Goal: Entertainment & Leisure: Browse casually

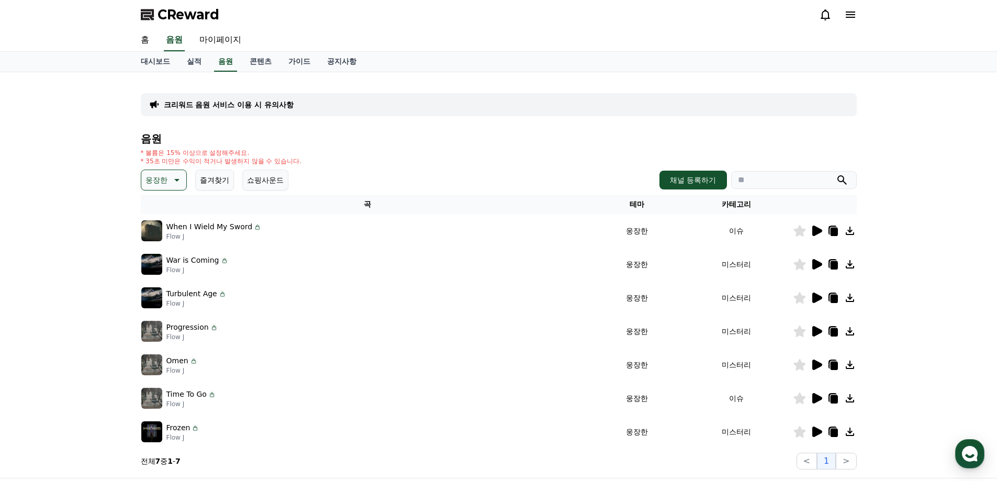
click at [816, 233] on icon at bounding box center [818, 231] width 10 height 10
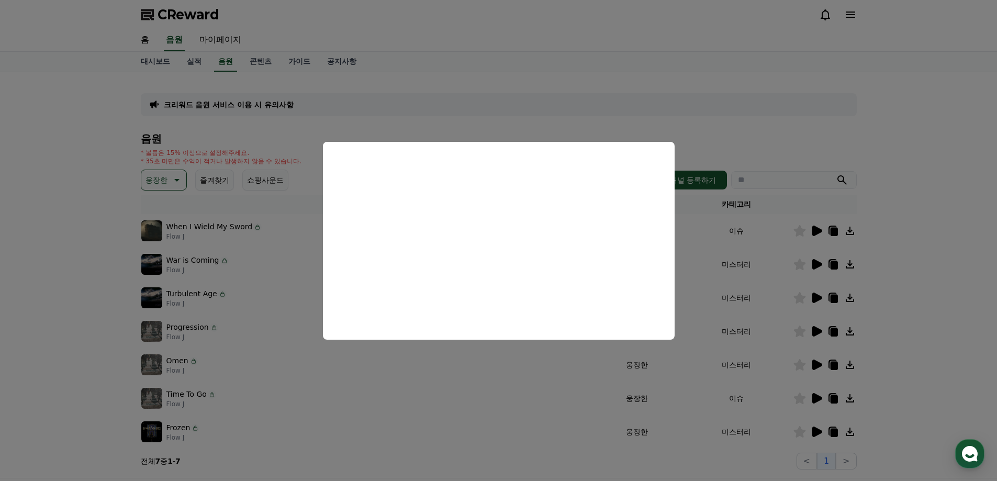
click at [918, 303] on button "close modal" at bounding box center [498, 240] width 997 height 481
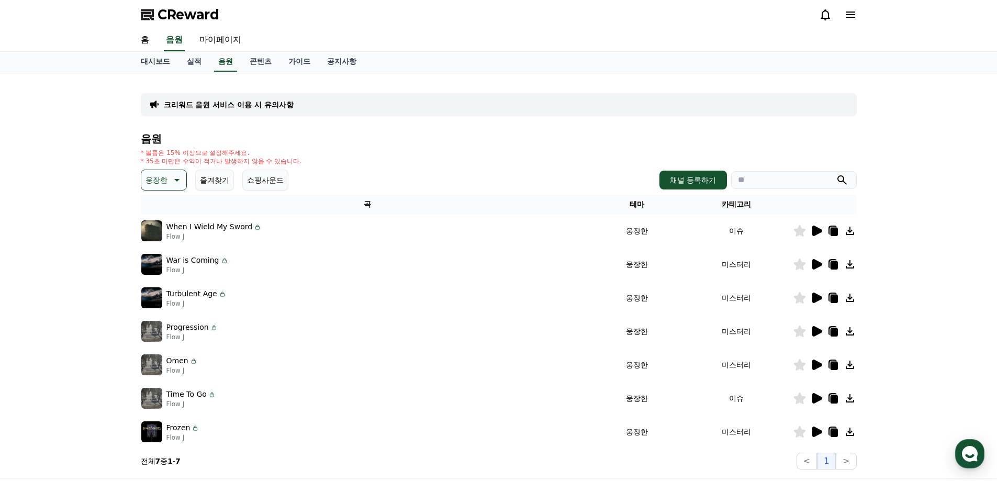
click at [819, 262] on icon at bounding box center [818, 264] width 10 height 10
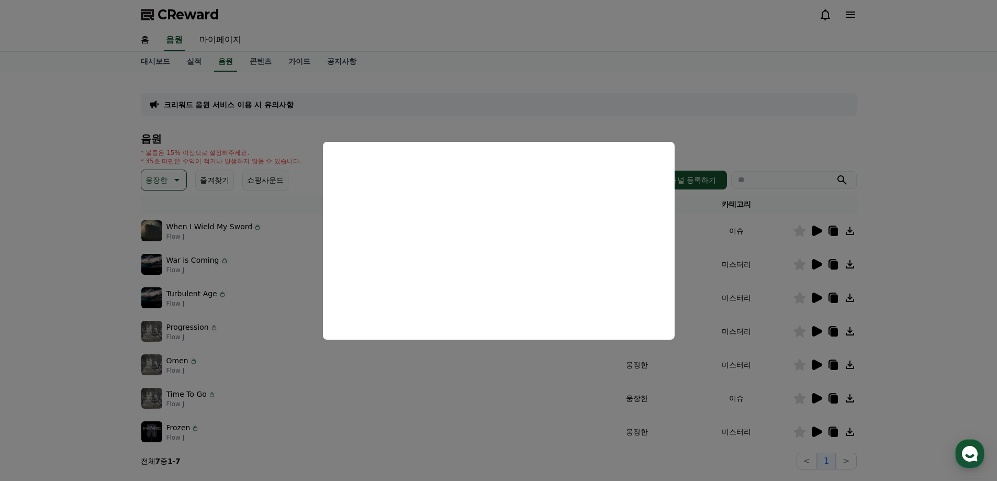
click at [957, 314] on button "close modal" at bounding box center [498, 240] width 997 height 481
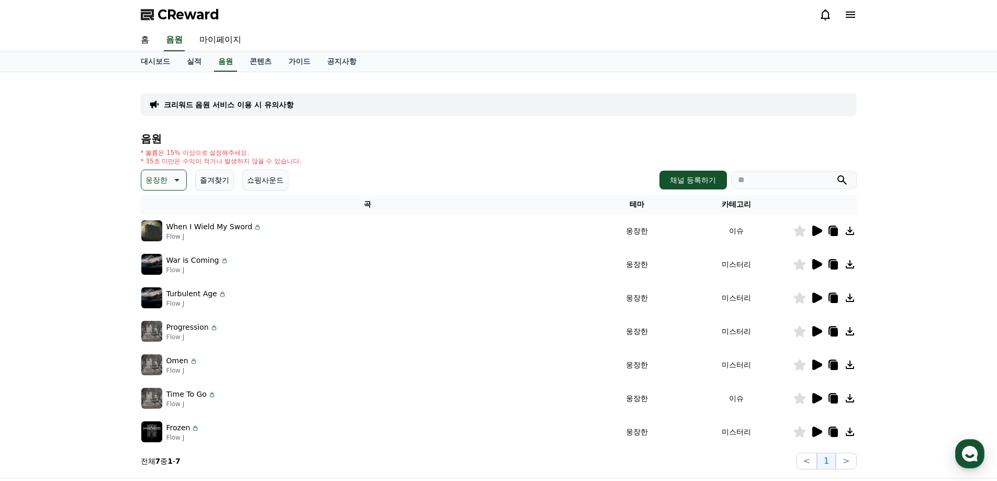
click at [820, 332] on icon at bounding box center [818, 331] width 10 height 10
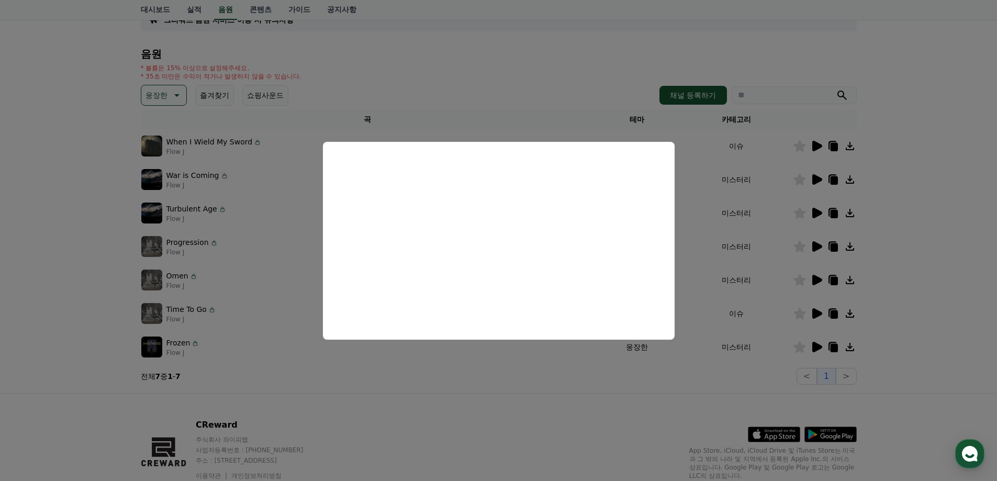
scroll to position [105, 0]
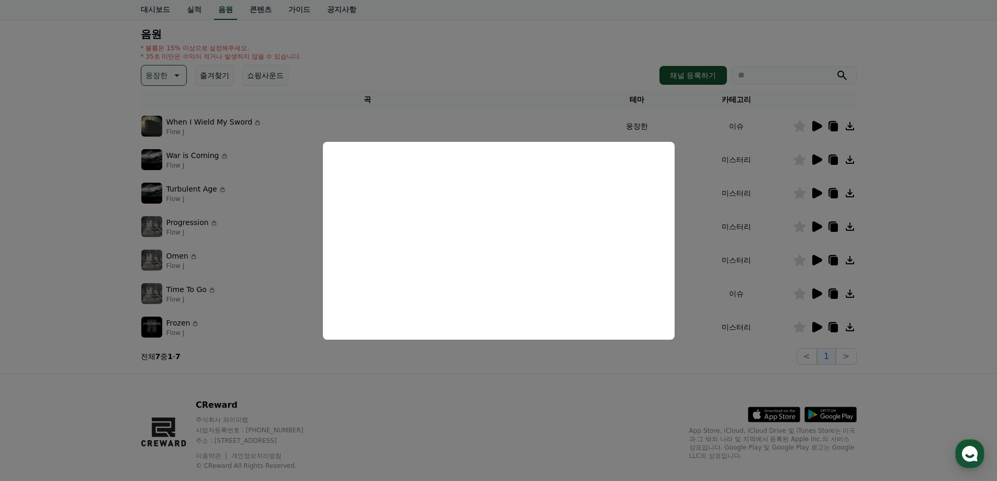
click at [935, 301] on button "close modal" at bounding box center [498, 240] width 997 height 481
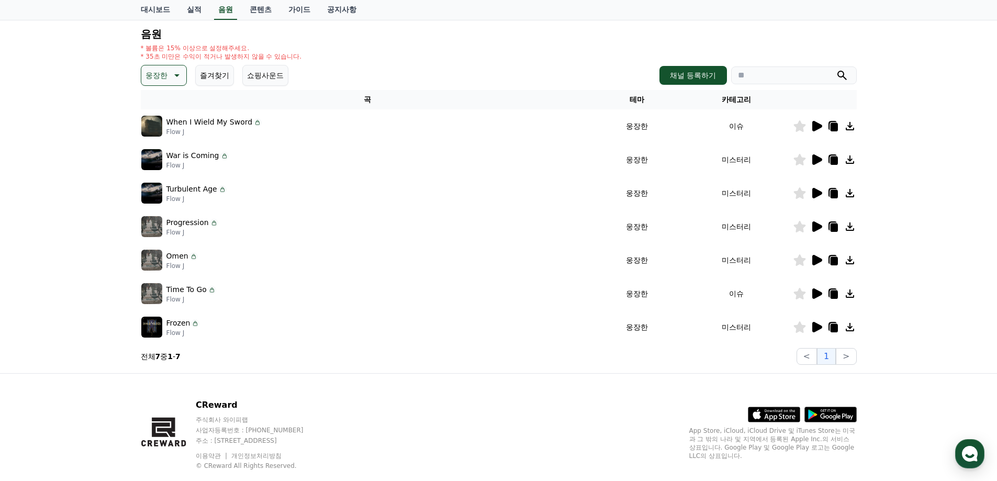
click at [816, 295] on icon at bounding box center [818, 293] width 10 height 10
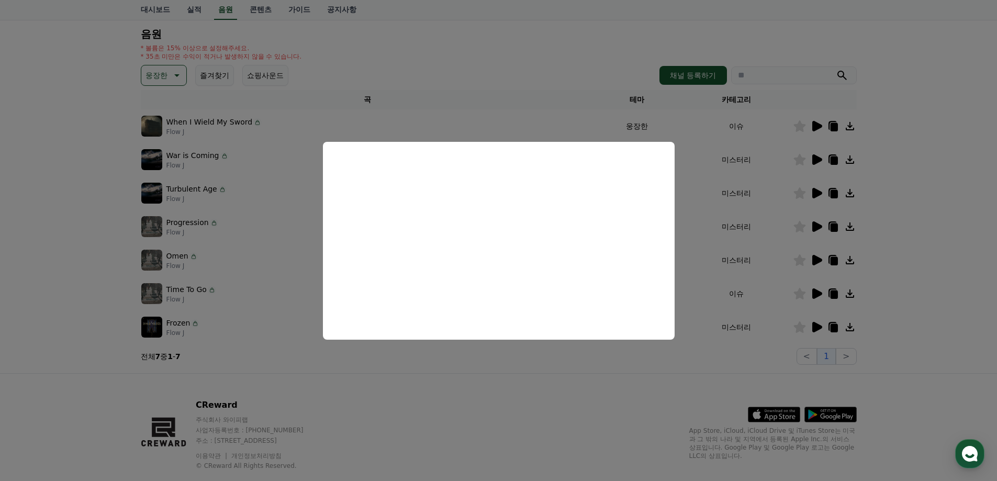
click at [926, 301] on button "close modal" at bounding box center [498, 240] width 997 height 481
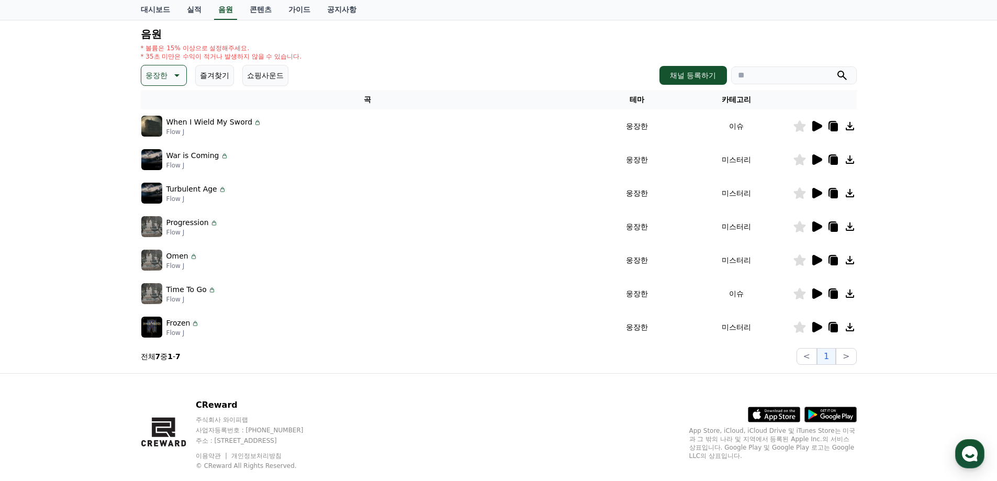
click at [809, 327] on div at bounding box center [825, 327] width 63 height 13
click at [160, 74] on p "웅장한" at bounding box center [157, 75] width 22 height 15
click at [166, 165] on button "긴장되는" at bounding box center [161, 161] width 38 height 23
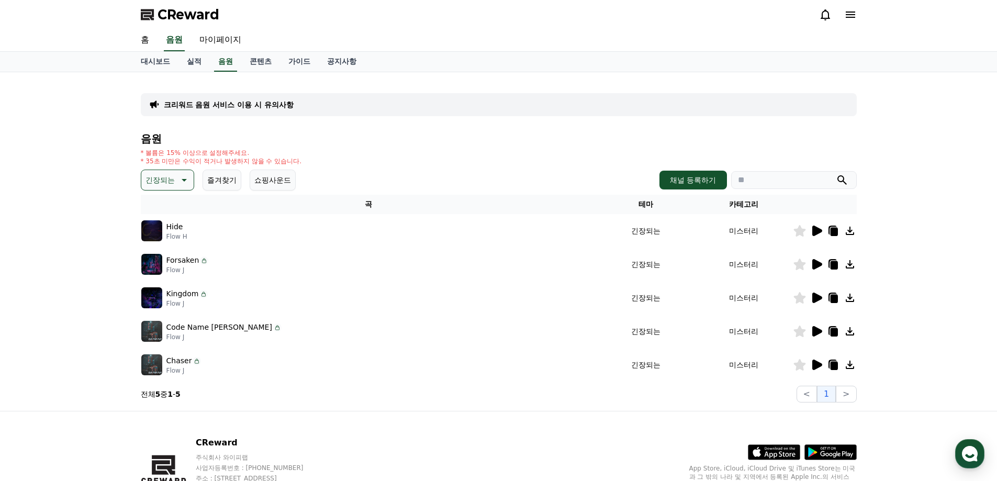
click at [815, 234] on icon at bounding box center [818, 231] width 10 height 10
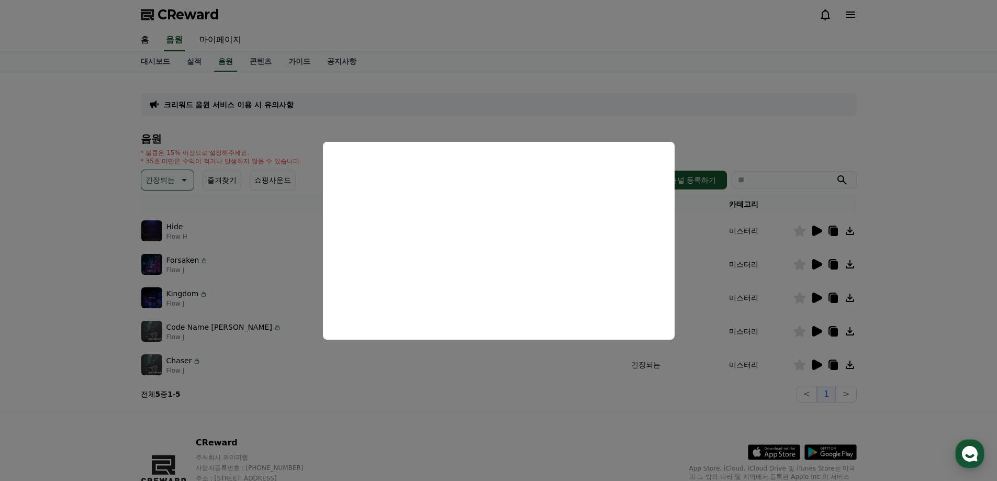
drag, startPoint x: 897, startPoint y: 258, endPoint x: 849, endPoint y: 264, distance: 48.1
click at [896, 258] on button "close modal" at bounding box center [498, 240] width 997 height 481
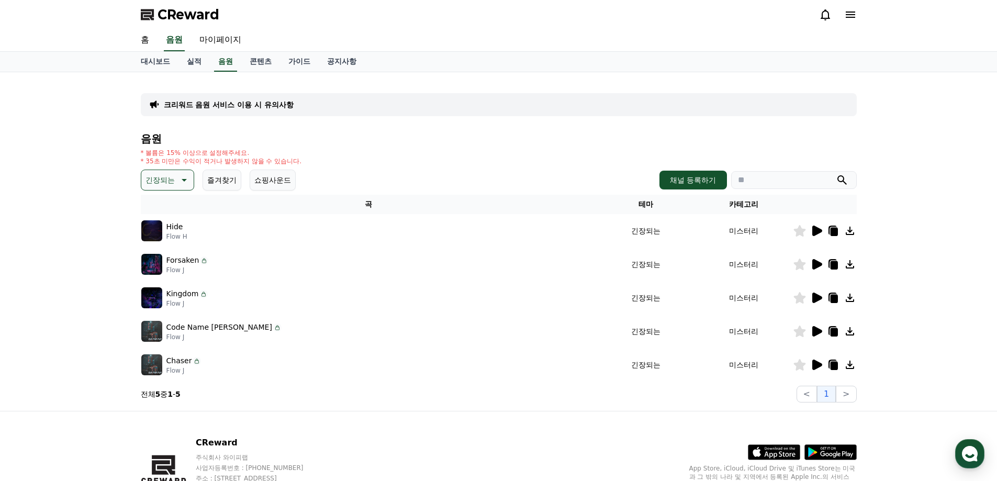
click at [819, 267] on icon at bounding box center [818, 264] width 10 height 10
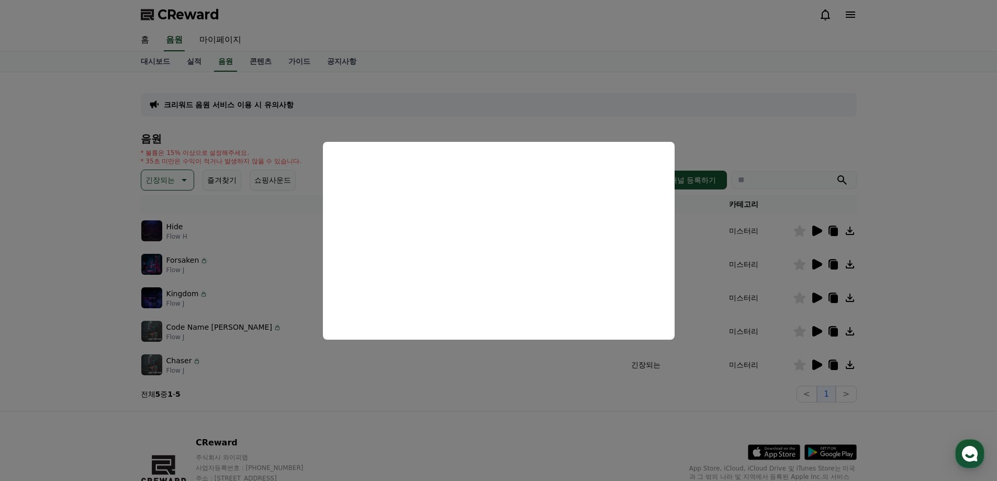
drag, startPoint x: 951, startPoint y: 298, endPoint x: 897, endPoint y: 302, distance: 54.1
click at [950, 299] on button "close modal" at bounding box center [498, 240] width 997 height 481
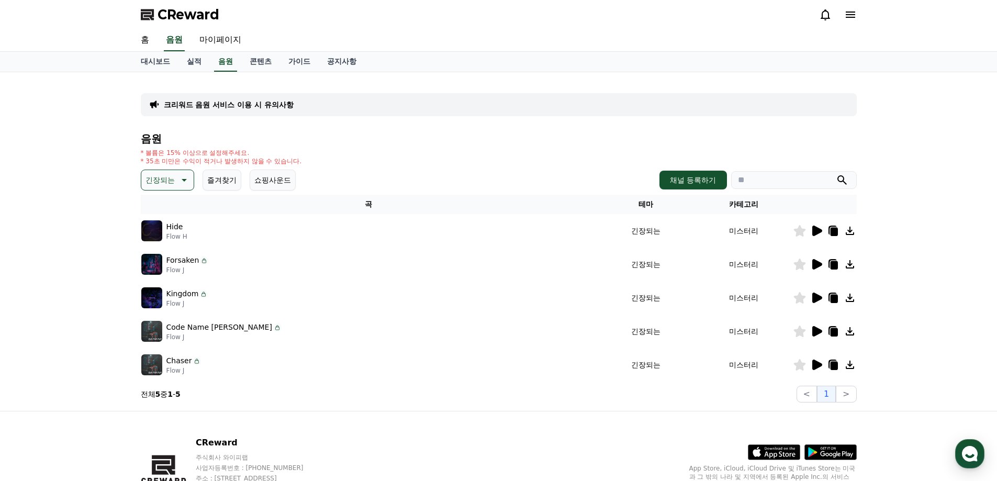
click at [815, 298] on icon at bounding box center [818, 298] width 10 height 10
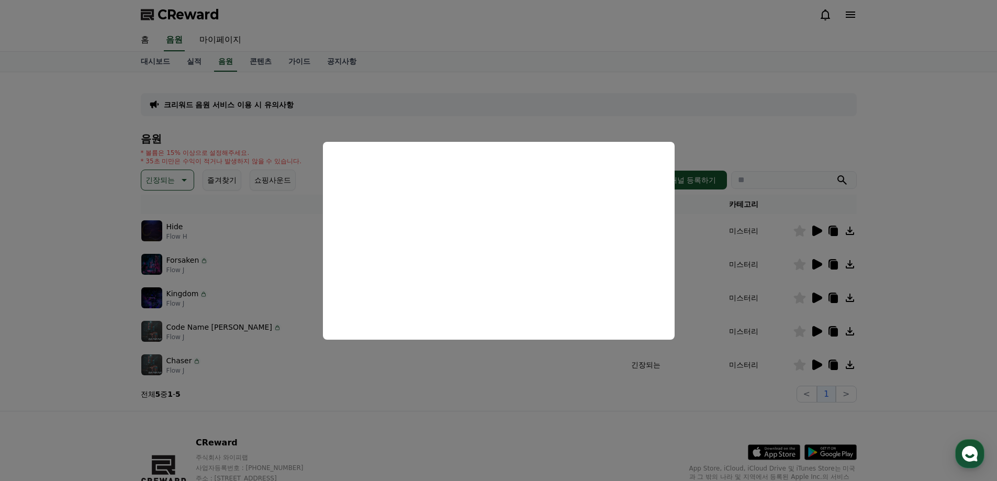
drag, startPoint x: 986, startPoint y: 297, endPoint x: 888, endPoint y: 315, distance: 99.5
click at [985, 297] on button "close modal" at bounding box center [498, 240] width 997 height 481
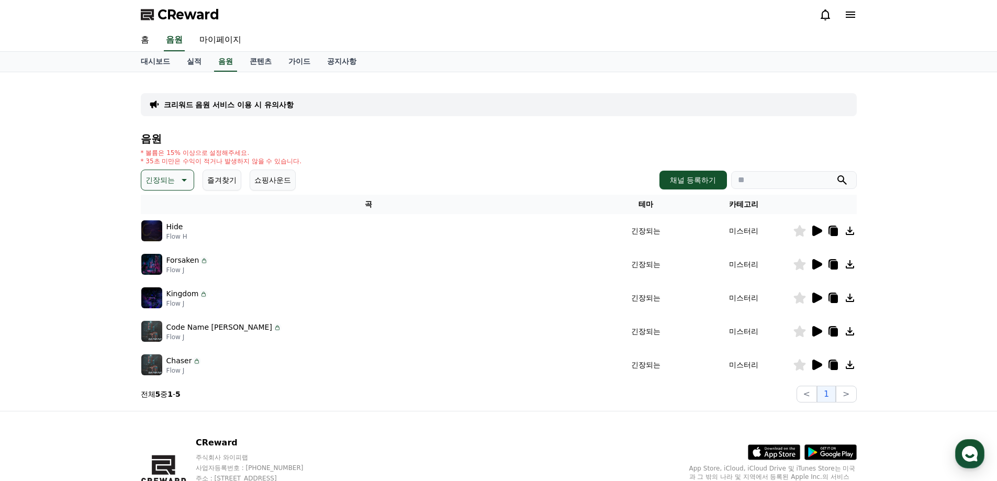
click at [818, 335] on icon at bounding box center [818, 331] width 10 height 10
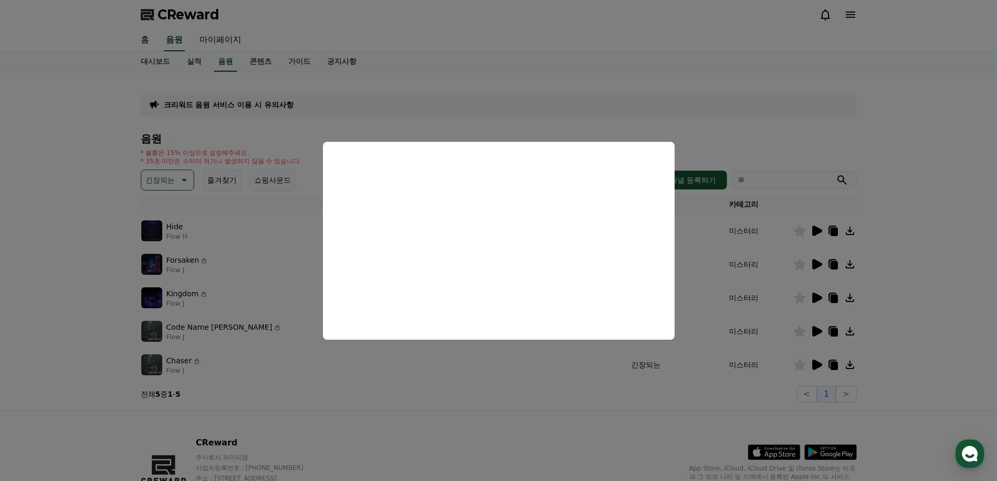
click at [904, 317] on button "close modal" at bounding box center [498, 240] width 997 height 481
click at [812, 363] on icon at bounding box center [817, 365] width 13 height 13
click at [498, 361] on button "close modal" at bounding box center [498, 240] width 997 height 481
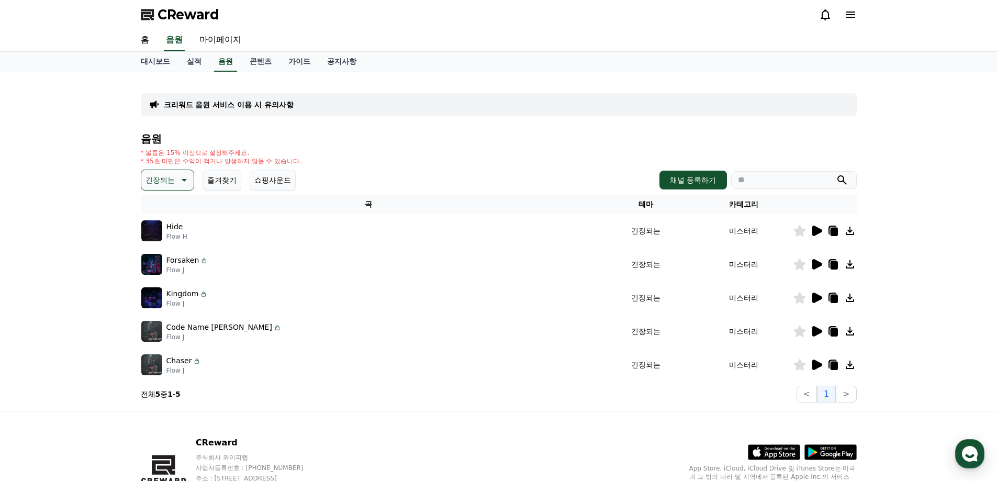
click at [177, 186] on button "긴장되는" at bounding box center [167, 180] width 53 height 21
click at [163, 245] on button "어두운" at bounding box center [157, 237] width 30 height 23
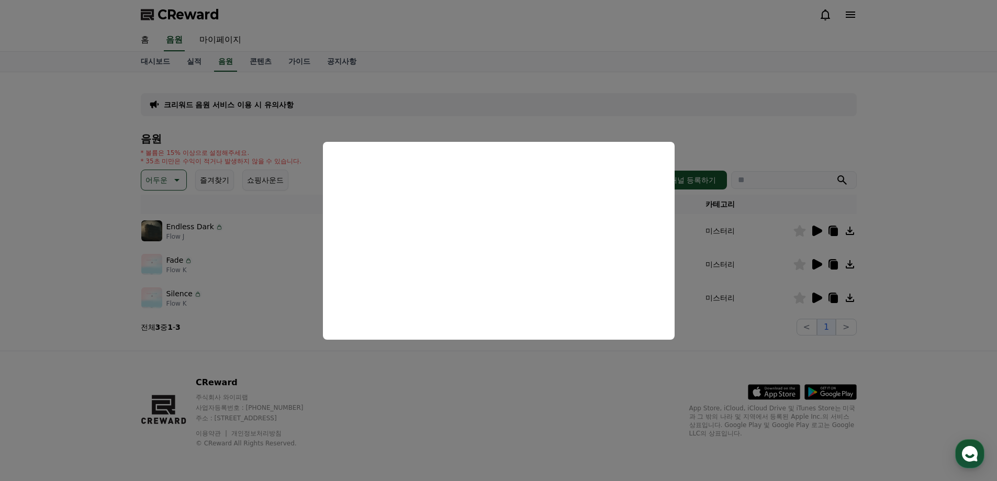
drag, startPoint x: 392, startPoint y: 394, endPoint x: 457, endPoint y: 360, distance: 73.8
click at [391, 394] on button "close modal" at bounding box center [498, 240] width 997 height 481
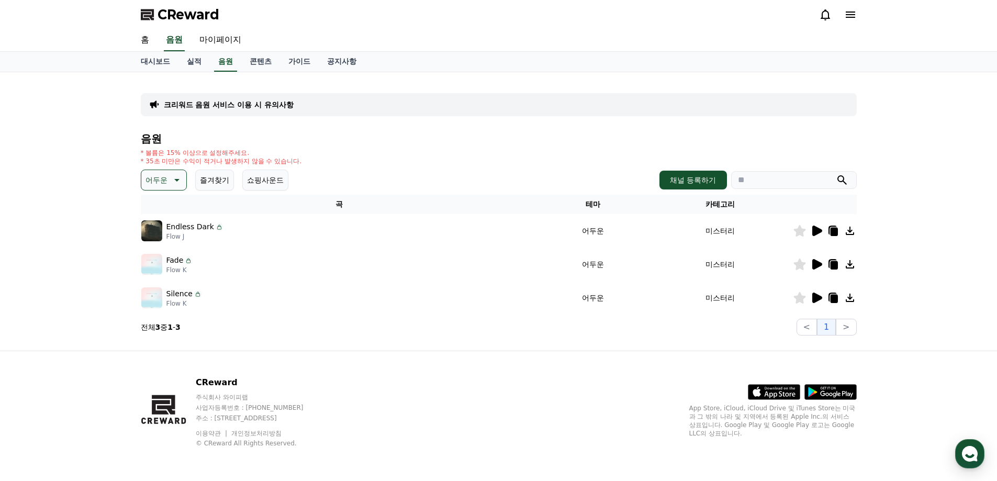
click at [819, 261] on icon at bounding box center [817, 264] width 13 height 13
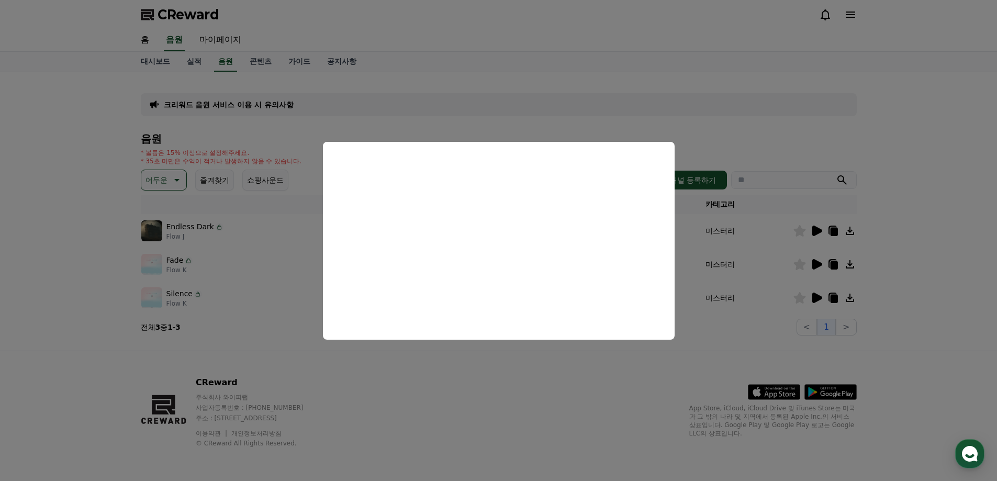
drag, startPoint x: 543, startPoint y: 385, endPoint x: 742, endPoint y: 296, distance: 217.5
click at [538, 384] on button "close modal" at bounding box center [498, 240] width 997 height 481
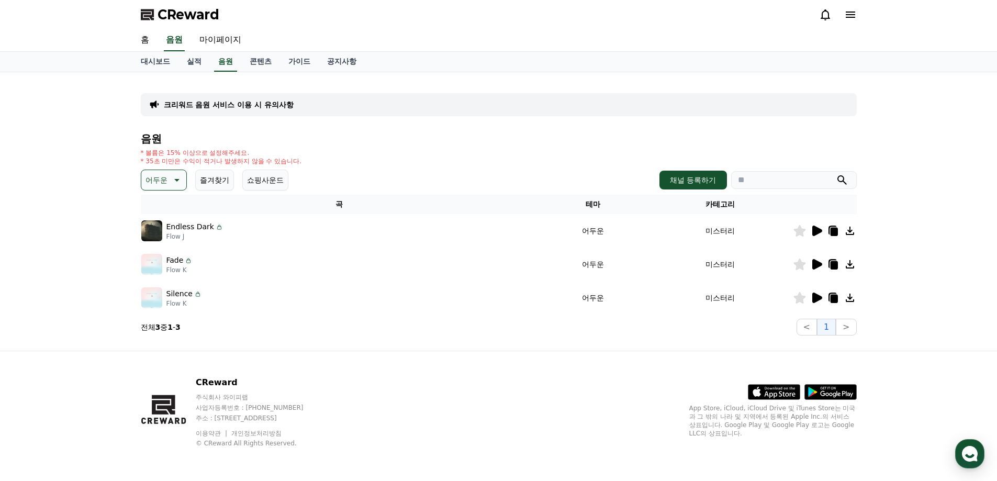
click at [818, 297] on icon at bounding box center [818, 298] width 10 height 10
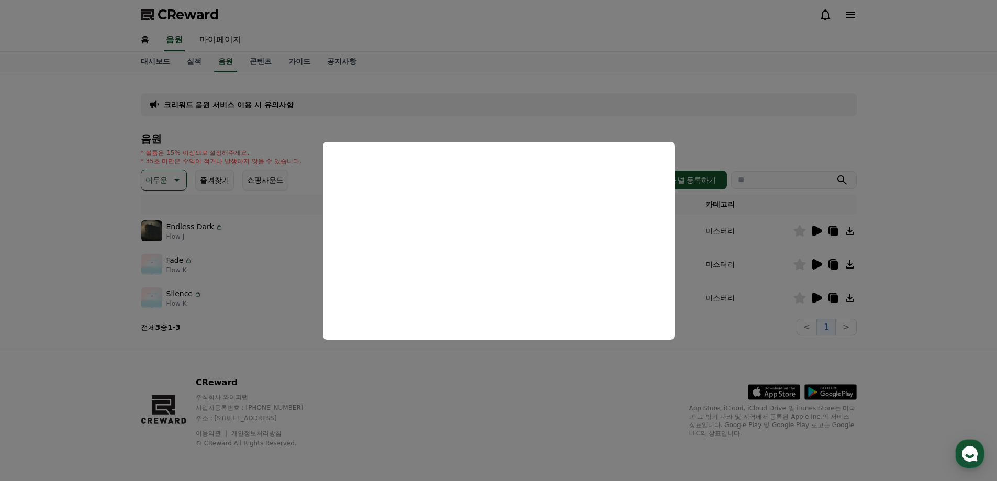
click at [379, 388] on button "close modal" at bounding box center [498, 240] width 997 height 481
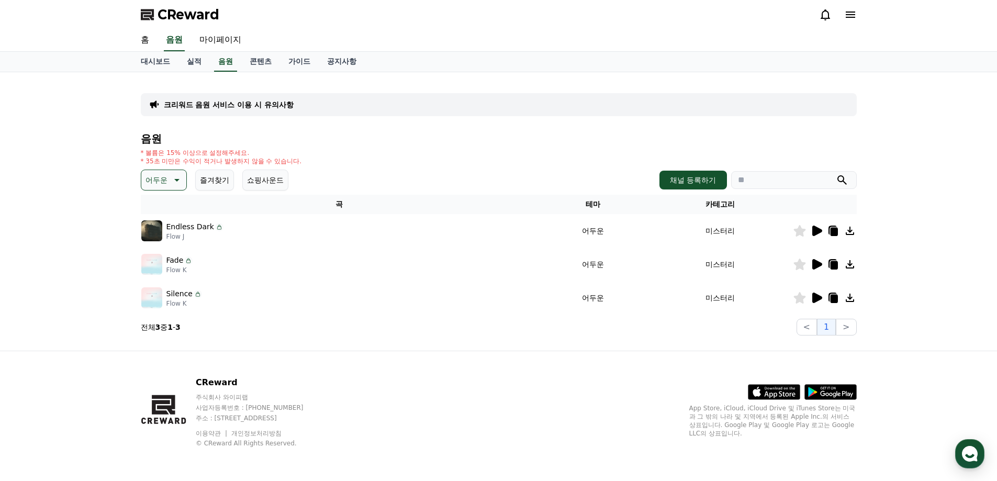
click at [162, 181] on p "어두운" at bounding box center [157, 180] width 22 height 15
click at [157, 269] on button "웅장한" at bounding box center [157, 268] width 30 height 23
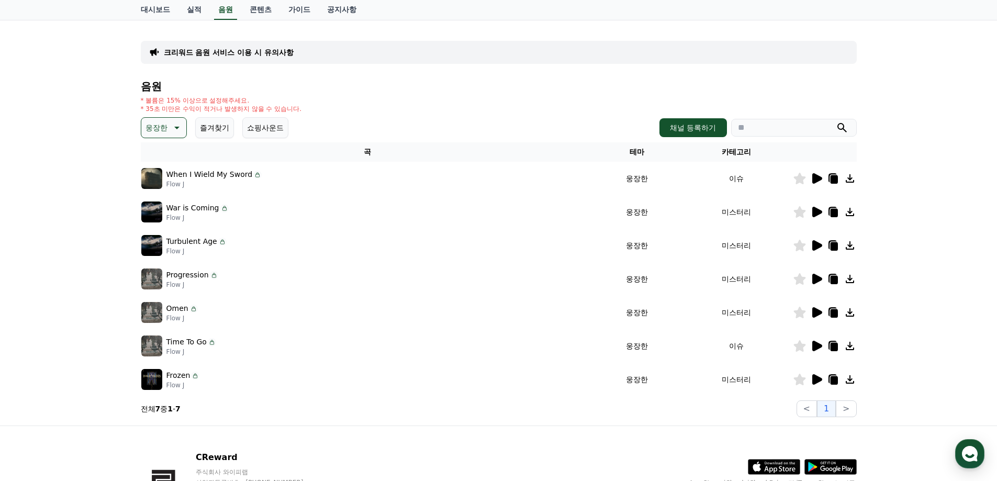
click at [815, 380] on icon at bounding box center [818, 379] width 10 height 10
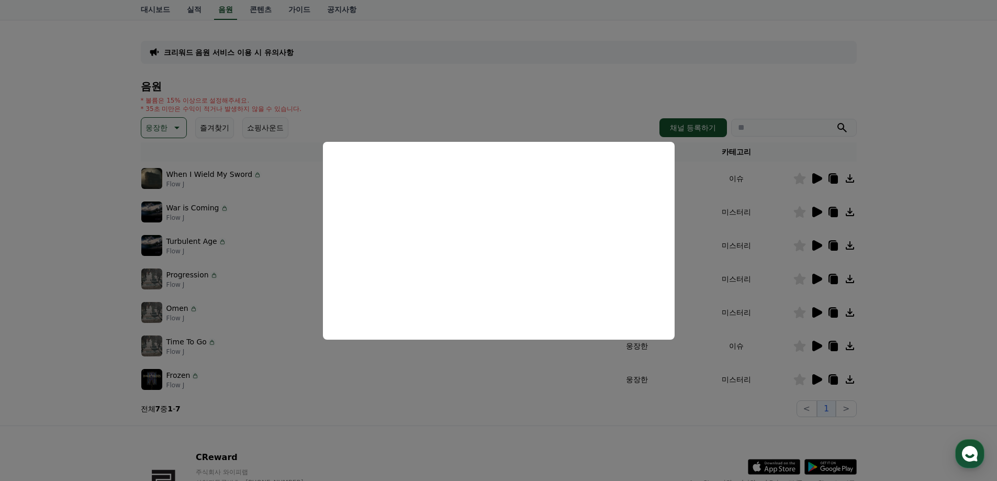
click at [507, 425] on button "close modal" at bounding box center [498, 240] width 997 height 481
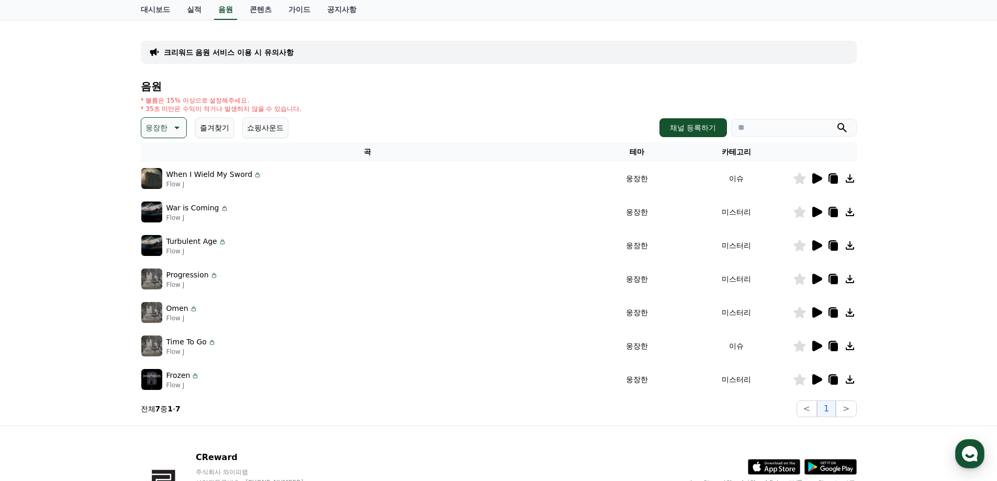
click at [831, 380] on icon at bounding box center [833, 380] width 7 height 8
click at [152, 352] on img at bounding box center [151, 346] width 21 height 21
click at [819, 347] on icon at bounding box center [818, 346] width 10 height 10
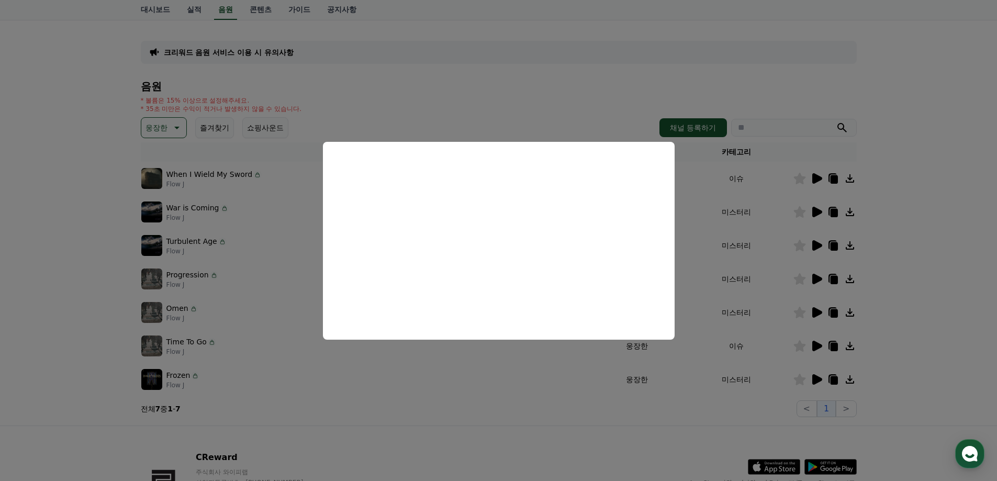
click at [623, 417] on button "close modal" at bounding box center [498, 240] width 997 height 481
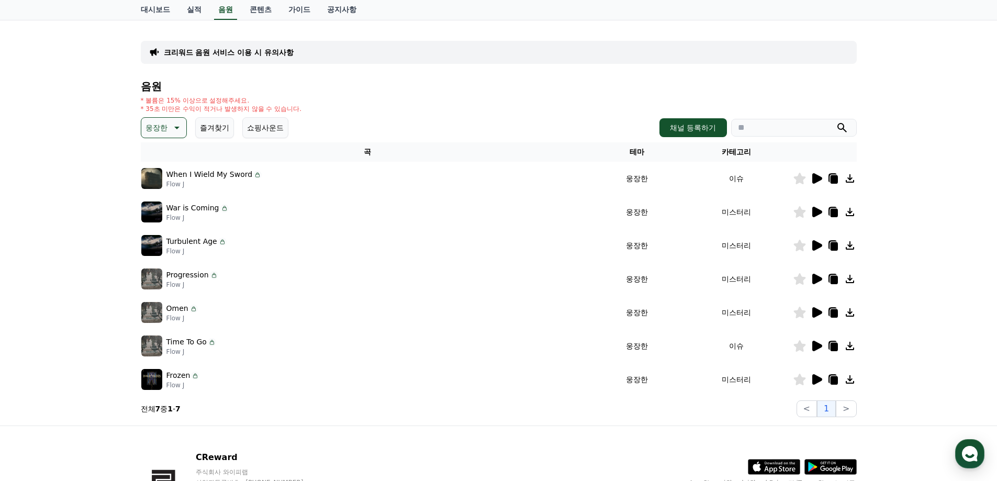
click at [815, 314] on icon at bounding box center [818, 312] width 10 height 10
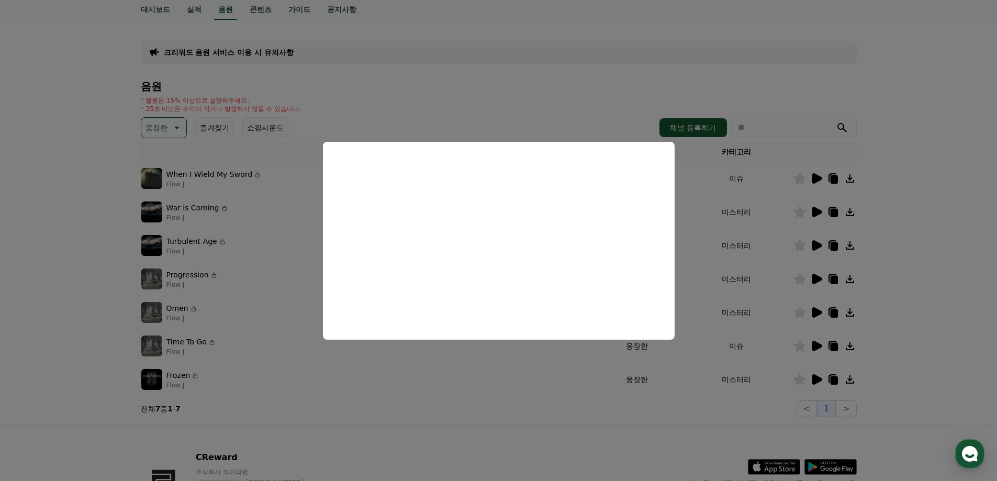
click at [530, 413] on button "close modal" at bounding box center [498, 240] width 997 height 481
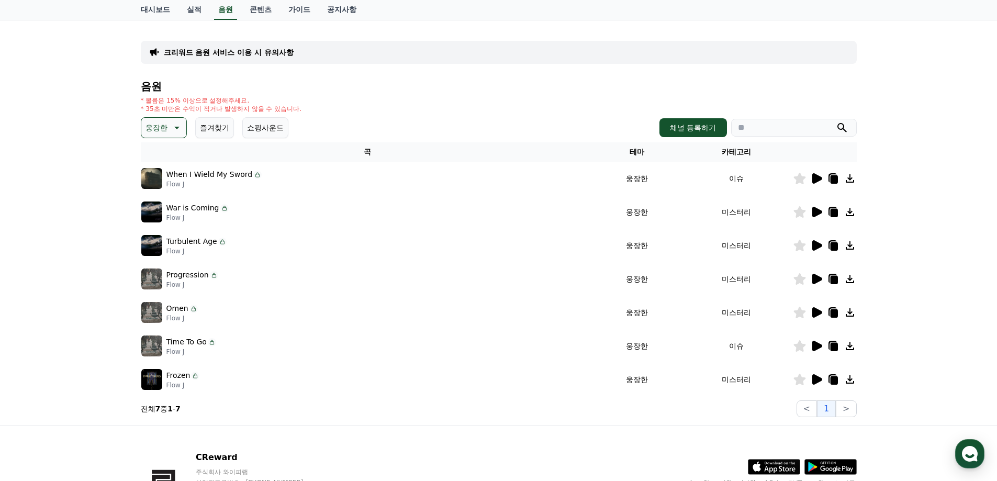
click at [835, 314] on icon at bounding box center [833, 313] width 7 height 8
click at [816, 282] on icon at bounding box center [818, 279] width 10 height 10
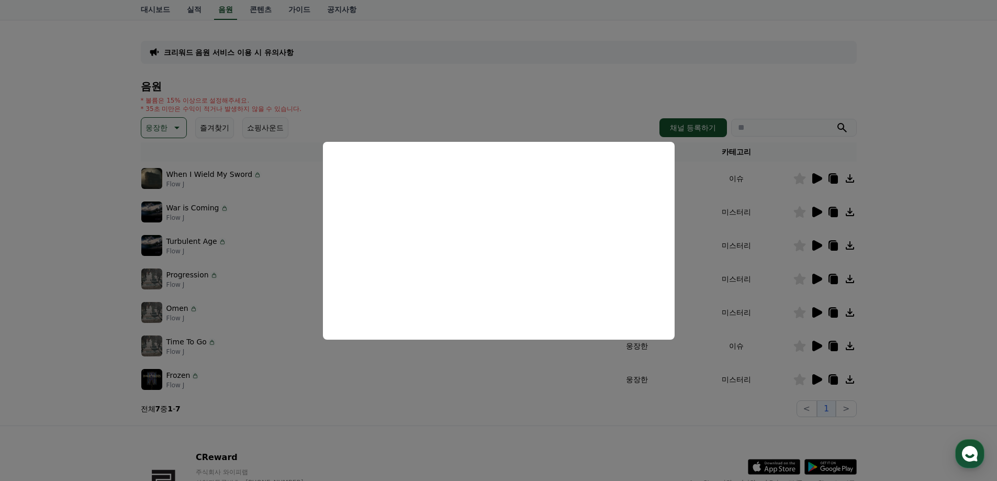
click at [511, 456] on button "close modal" at bounding box center [498, 240] width 997 height 481
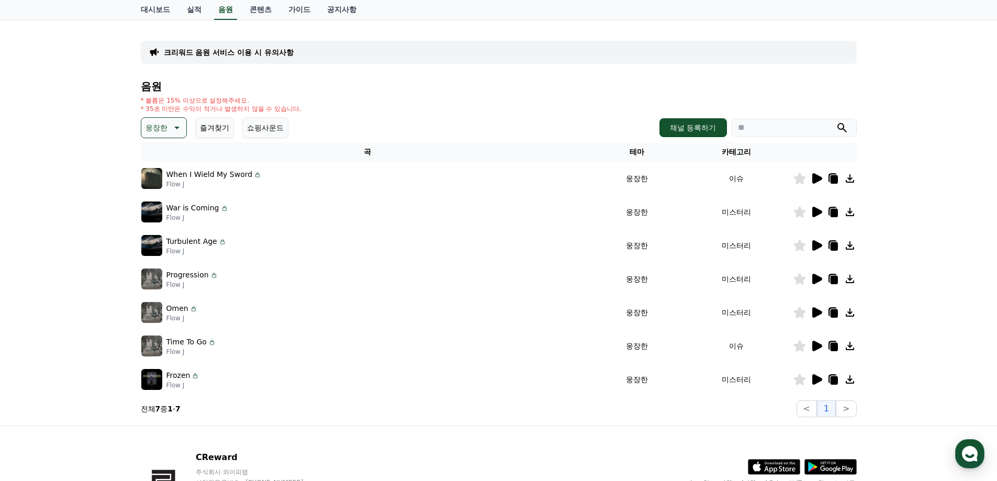
click at [815, 247] on icon at bounding box center [818, 245] width 10 height 10
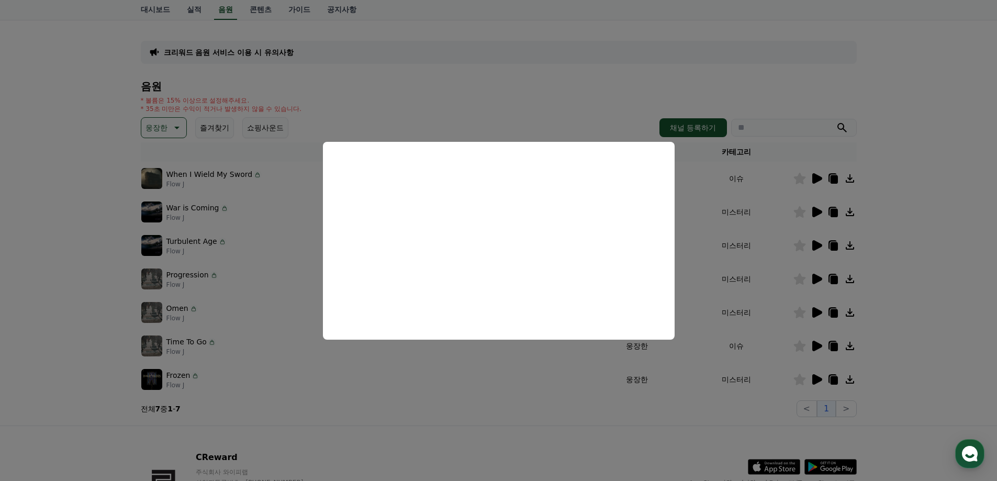
click at [494, 457] on button "close modal" at bounding box center [498, 240] width 997 height 481
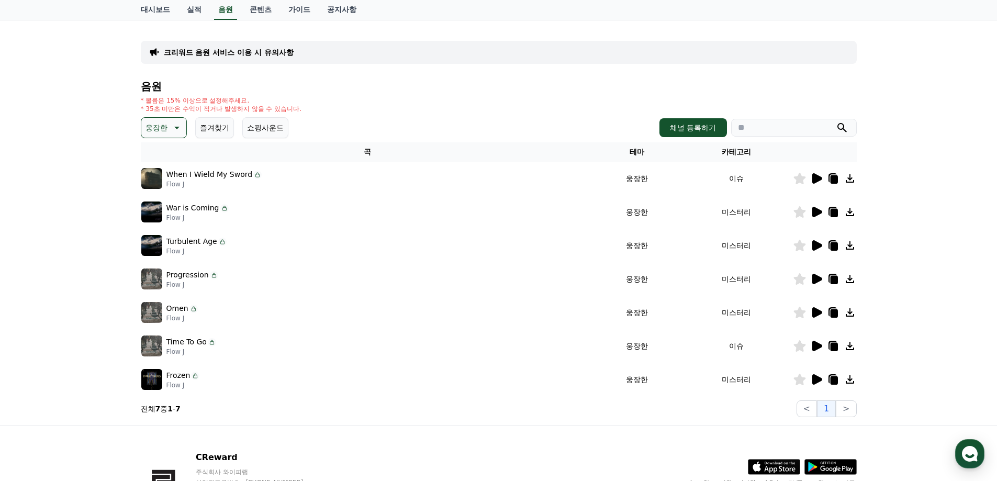
click at [813, 210] on icon at bounding box center [818, 212] width 10 height 10
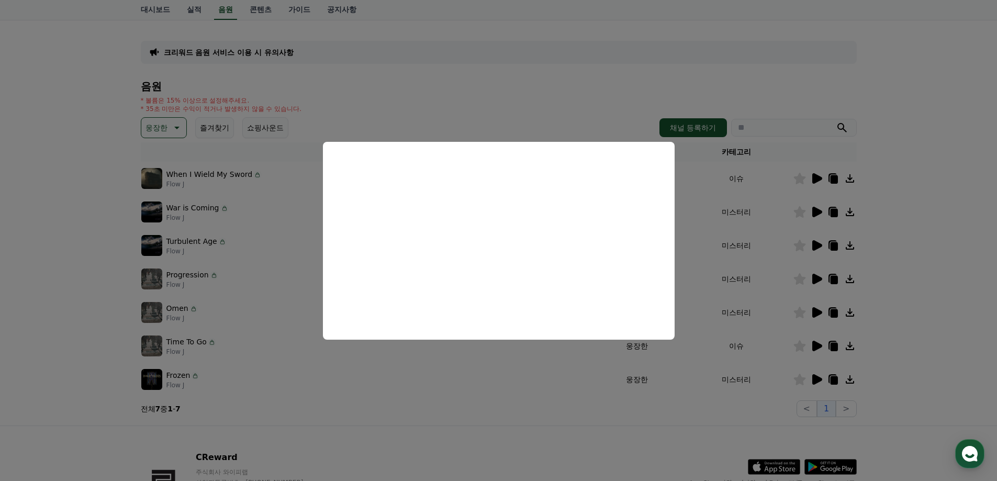
click at [565, 424] on button "close modal" at bounding box center [498, 240] width 997 height 481
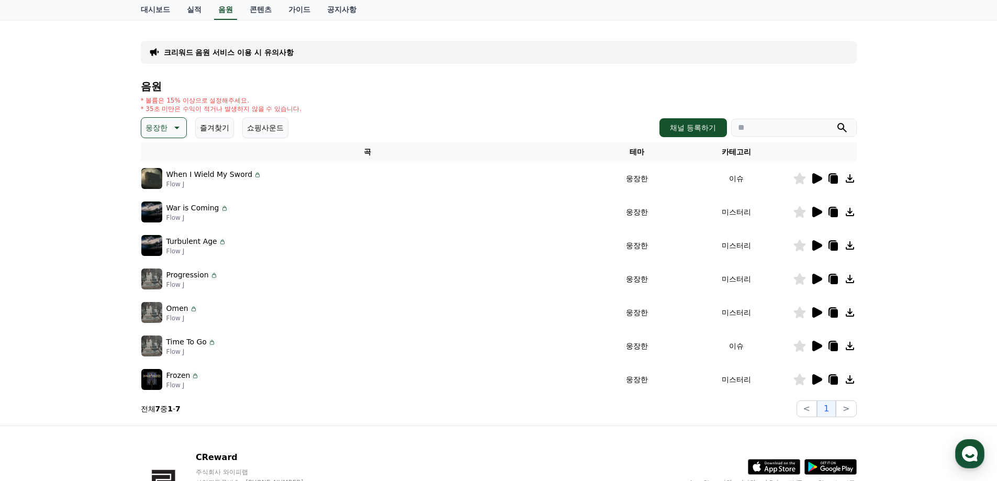
click at [815, 178] on icon at bounding box center [818, 178] width 10 height 10
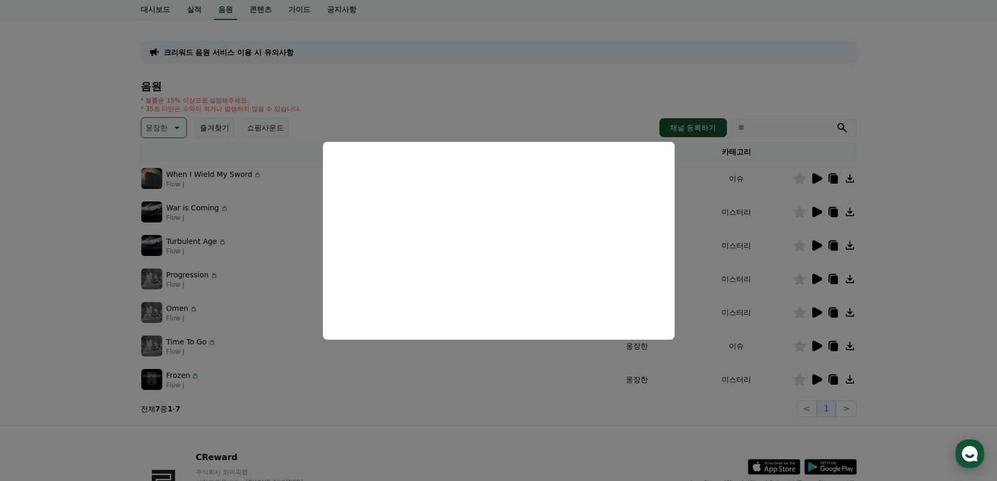
drag, startPoint x: 502, startPoint y: 449, endPoint x: 434, endPoint y: 407, distance: 79.2
click at [502, 449] on button "close modal" at bounding box center [498, 240] width 997 height 481
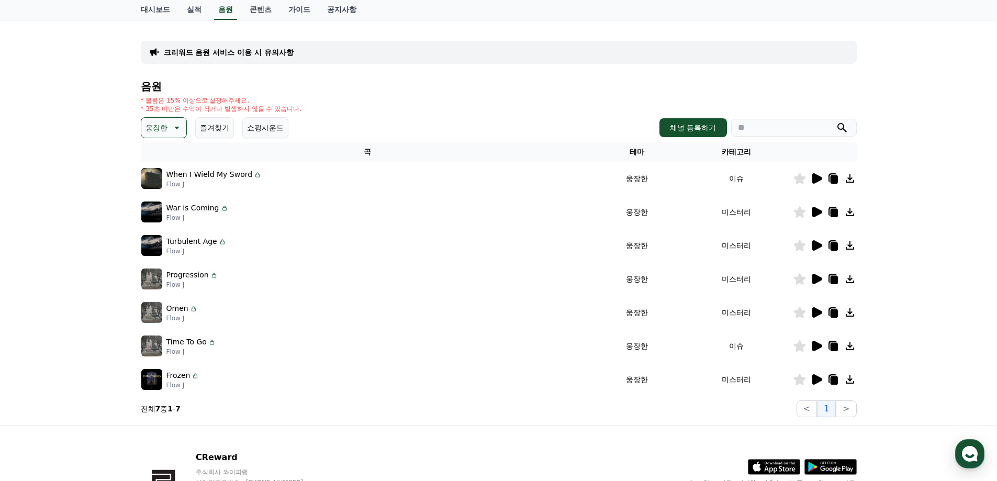
click at [169, 142] on div "음원 * 볼륨은 15% 이상으로 설정해주세요. * 35초 미만은 수익이 적거나 발생하지 않을 수 있습니다. 웅장한 즐겨찾기 쇼핑사운드 채널 등…" at bounding box center [499, 249] width 716 height 337
click at [168, 135] on button "웅장한" at bounding box center [164, 127] width 46 height 21
click at [160, 190] on button "반전" at bounding box center [153, 188] width 23 height 23
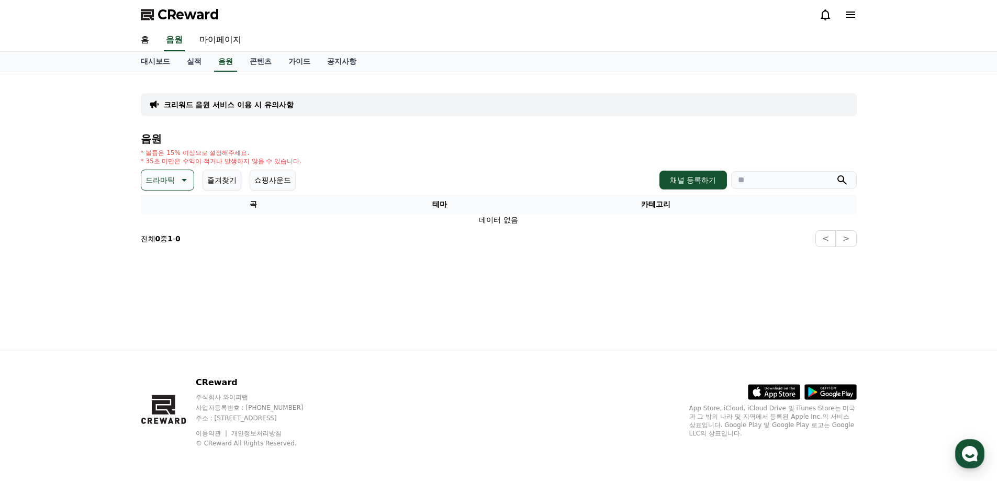
click at [162, 184] on p "드라마틱" at bounding box center [160, 180] width 29 height 15
drag, startPoint x: 386, startPoint y: 292, endPoint x: 14, endPoint y: 259, distance: 373.7
click at [380, 292] on div "크리워드 음원 서비스 이용 시 유의사항 음원 * 볼륨은 15% 이상으로 설정해주세요. * 35초 미만은 수익이 적거나 발생하지 않을 수 있습니…" at bounding box center [498, 211] width 733 height 279
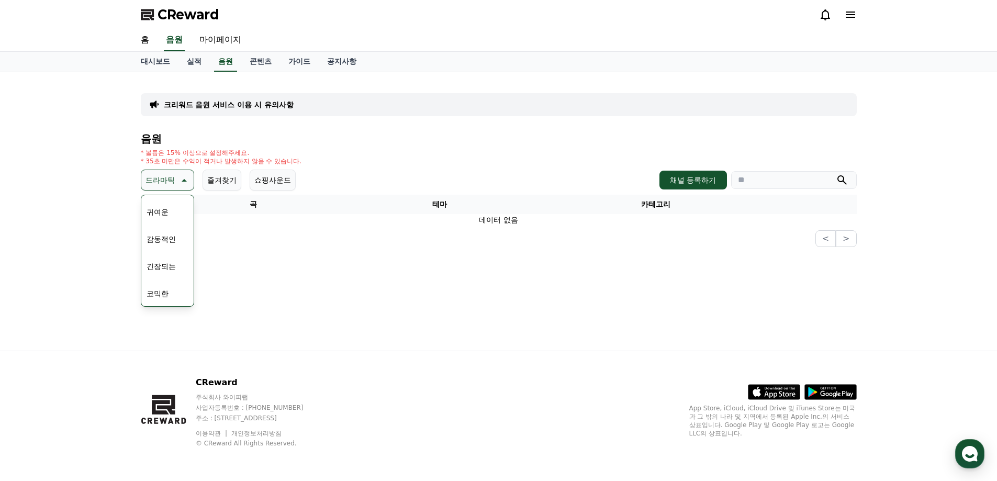
click at [170, 268] on button "긴장되는" at bounding box center [161, 266] width 38 height 23
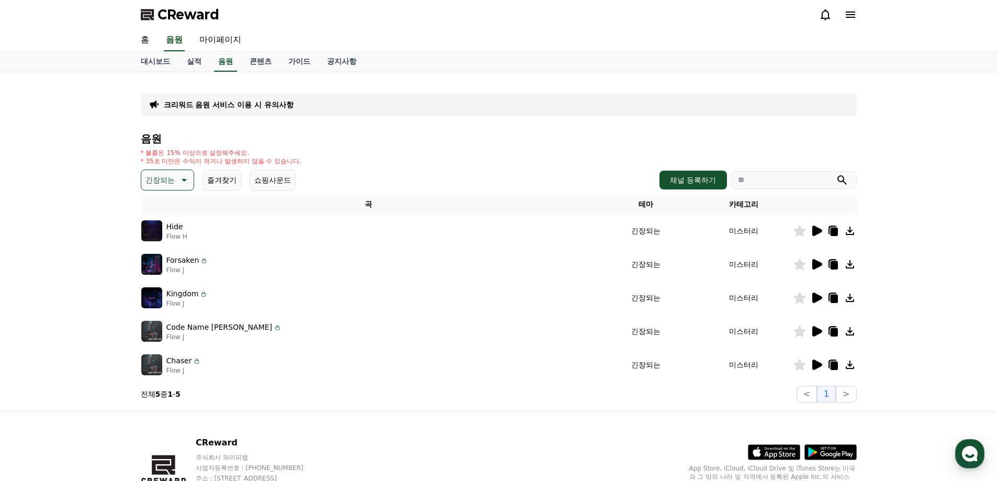
click at [814, 235] on icon at bounding box center [818, 231] width 10 height 10
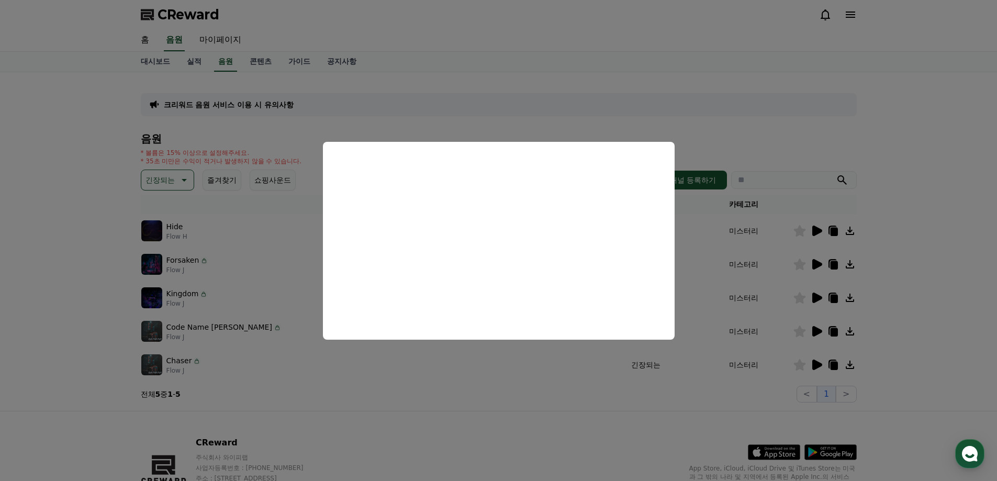
click at [440, 419] on button "close modal" at bounding box center [498, 240] width 997 height 481
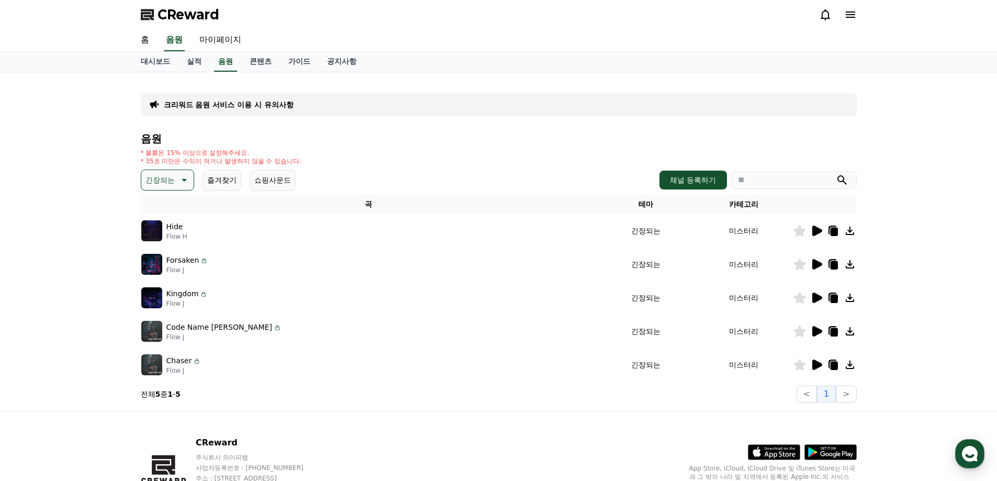
click at [820, 366] on icon at bounding box center [818, 365] width 10 height 10
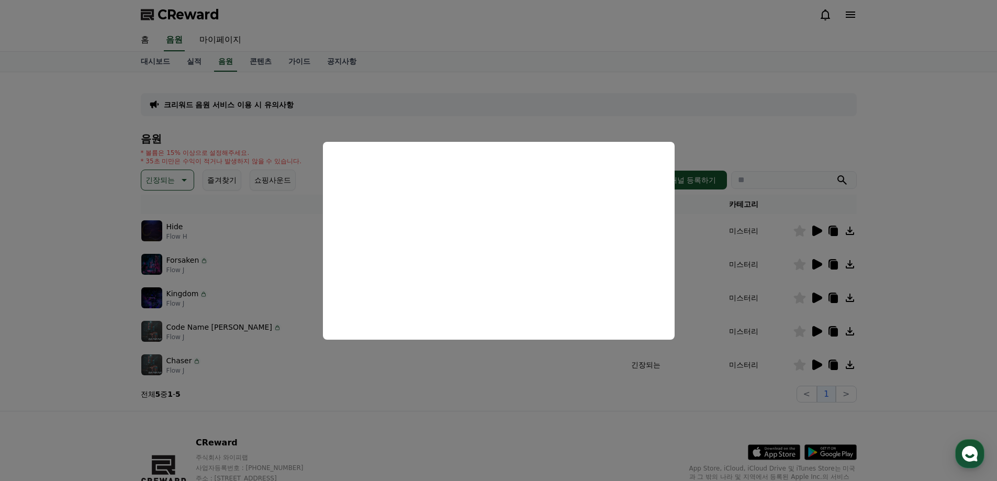
click at [662, 400] on button "close modal" at bounding box center [498, 240] width 997 height 481
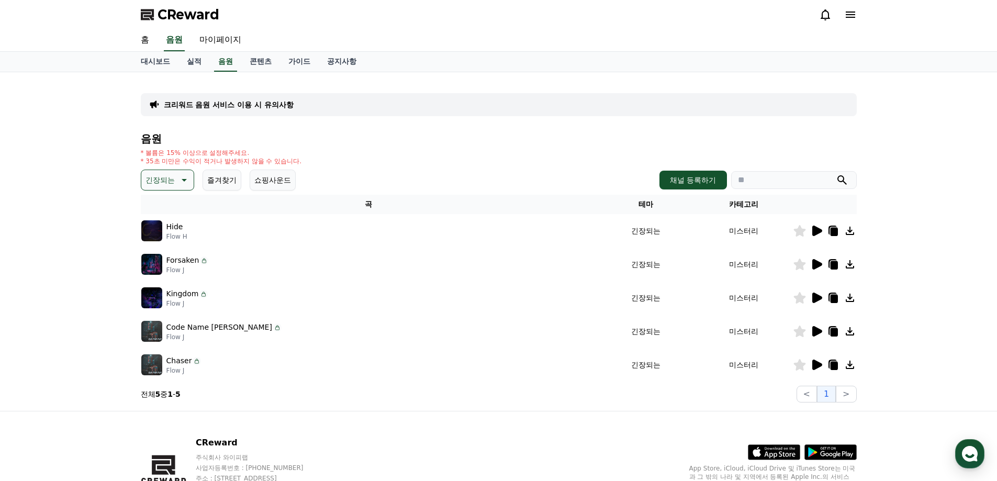
click at [837, 362] on icon at bounding box center [833, 366] width 7 height 8
click at [816, 330] on icon at bounding box center [818, 331] width 10 height 10
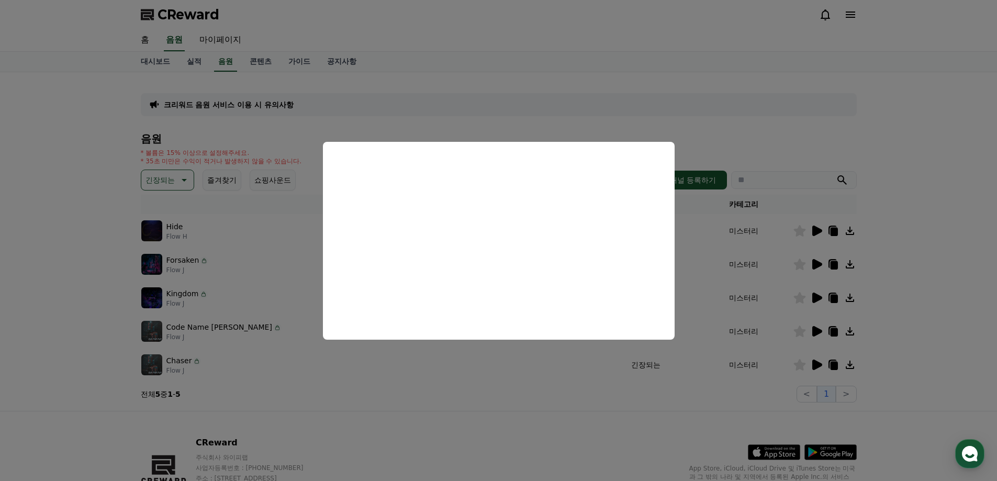
click at [543, 447] on button "close modal" at bounding box center [498, 240] width 997 height 481
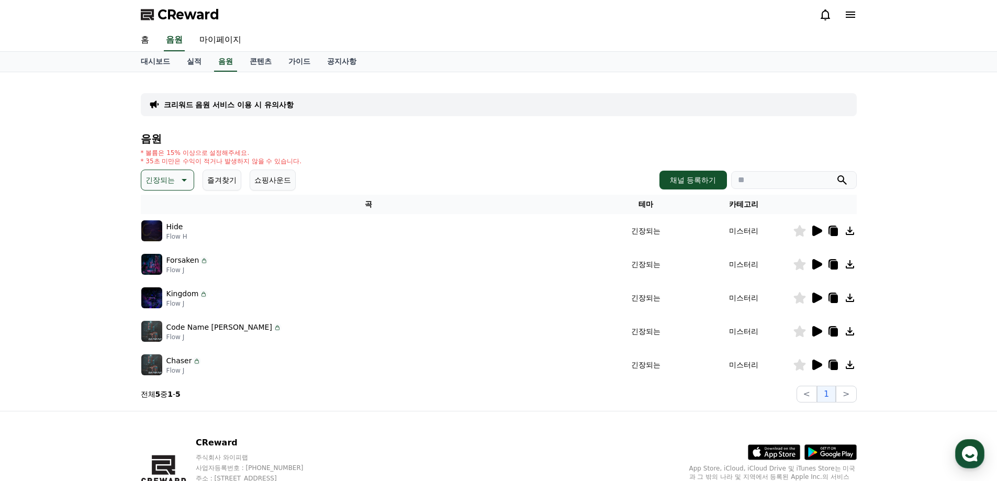
click at [821, 303] on icon at bounding box center [817, 298] width 13 height 13
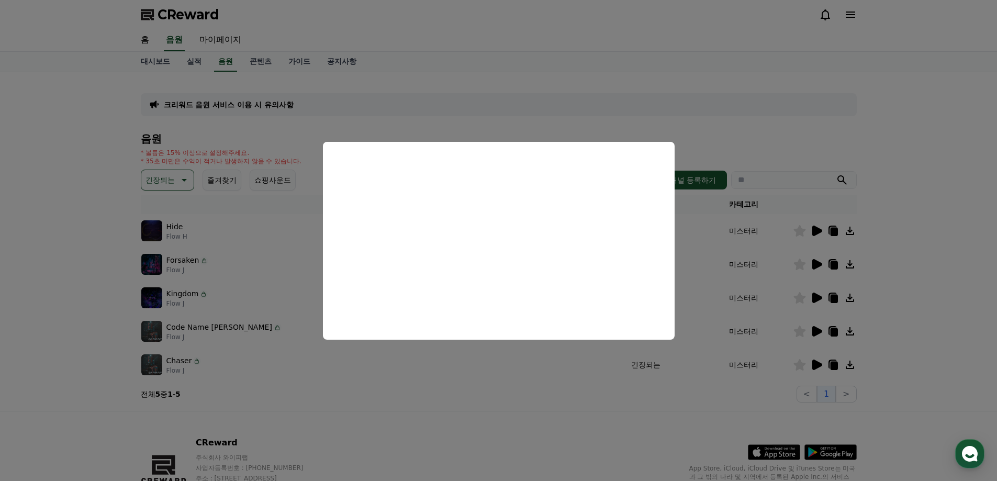
click at [559, 444] on button "close modal" at bounding box center [498, 240] width 997 height 481
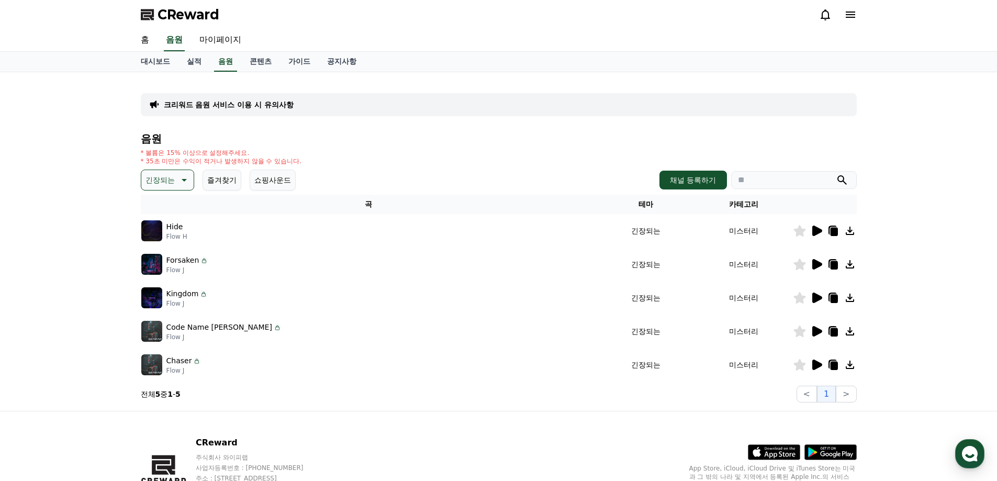
click at [822, 265] on icon at bounding box center [818, 264] width 10 height 10
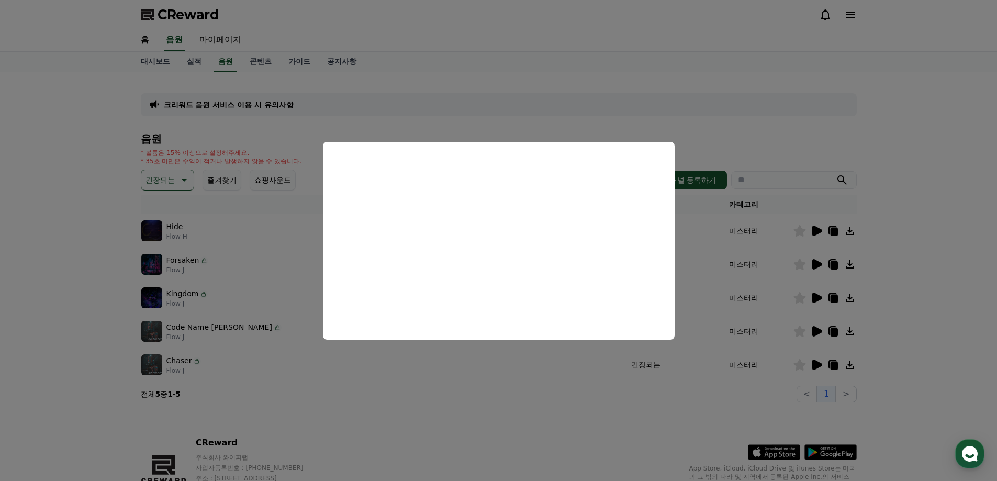
click at [481, 444] on button "close modal" at bounding box center [498, 240] width 997 height 481
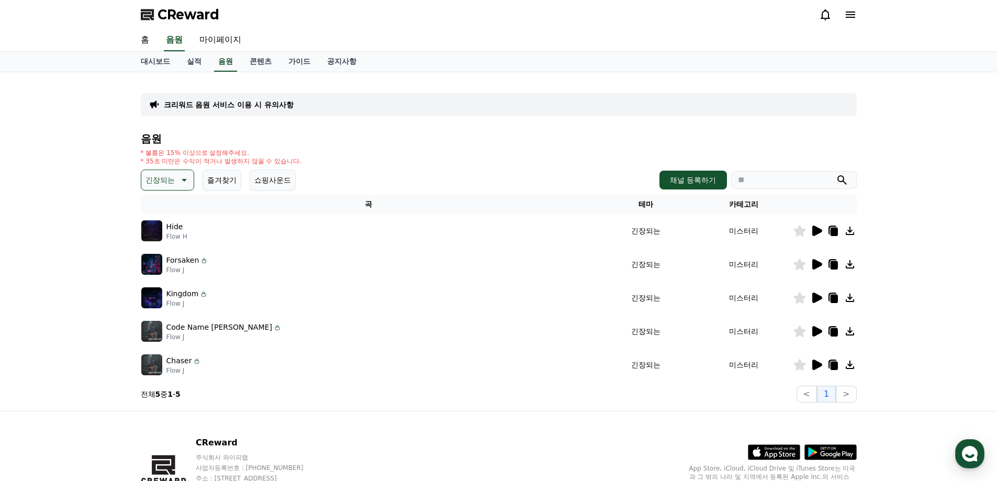
click at [167, 178] on p "긴장되는" at bounding box center [160, 180] width 29 height 15
click at [163, 238] on button "환상적인" at bounding box center [161, 235] width 38 height 23
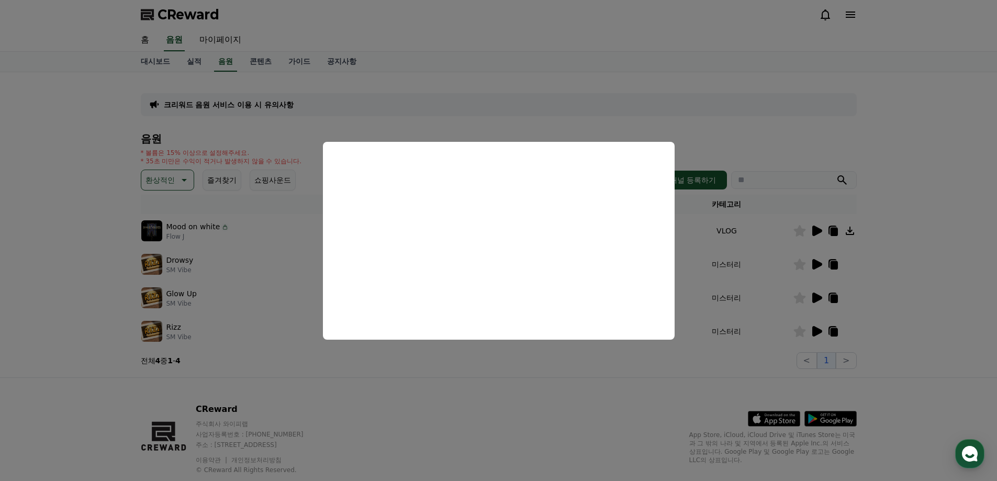
click at [590, 425] on button "close modal" at bounding box center [498, 240] width 997 height 481
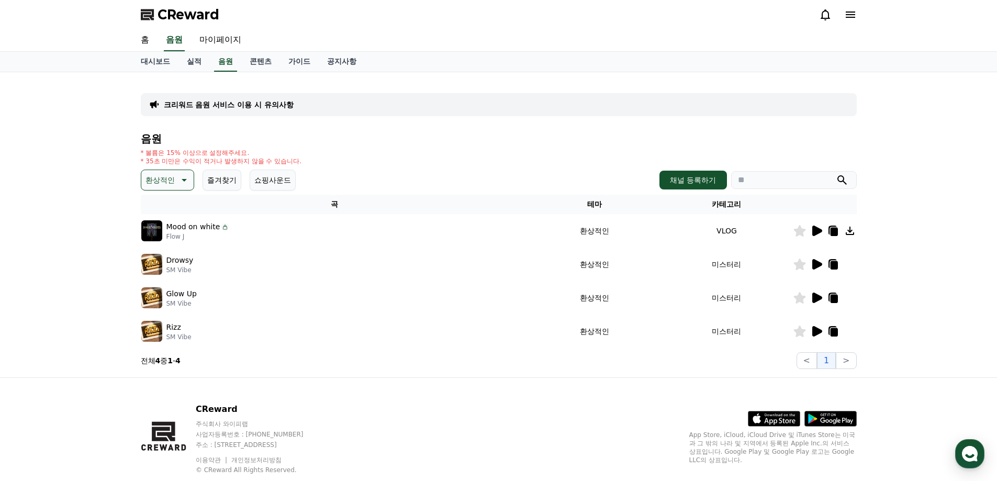
click at [814, 267] on icon at bounding box center [818, 264] width 10 height 10
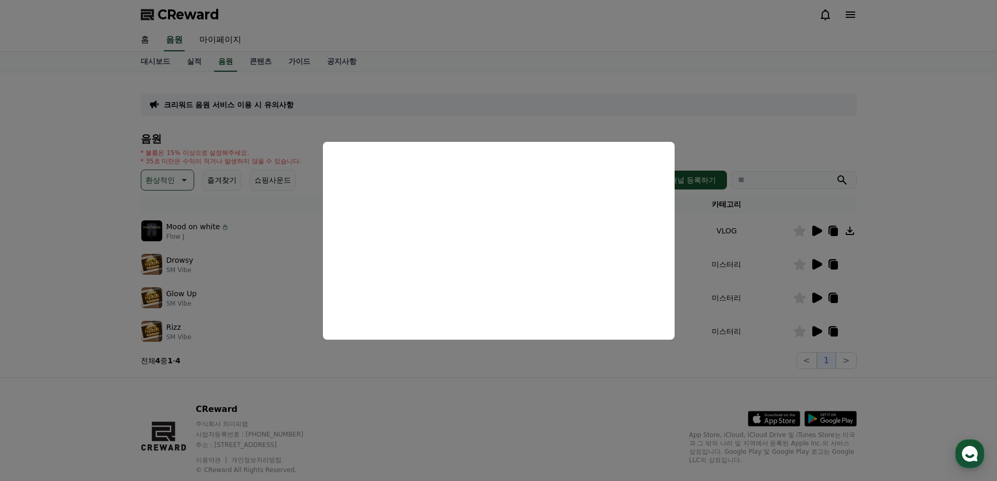
click at [600, 391] on button "close modal" at bounding box center [498, 240] width 997 height 481
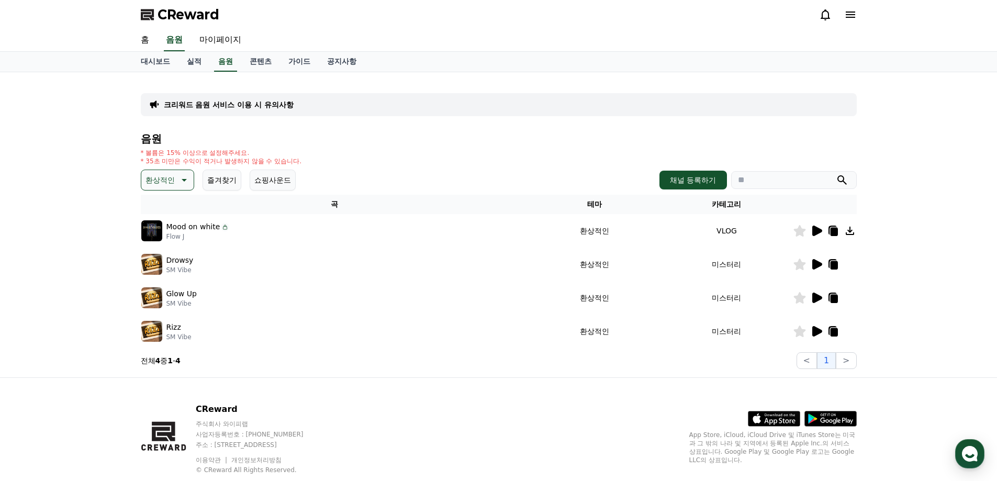
click at [814, 297] on icon at bounding box center [818, 298] width 10 height 10
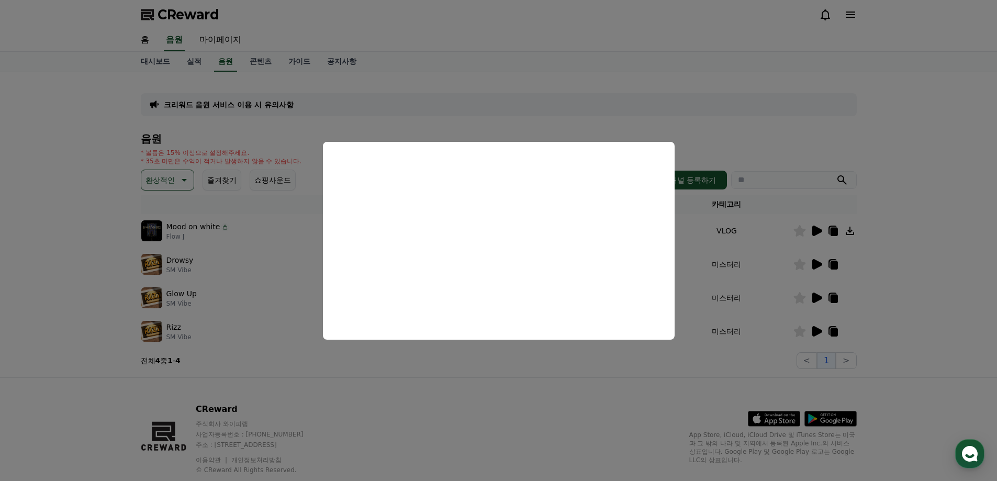
drag, startPoint x: 707, startPoint y: 397, endPoint x: 843, endPoint y: 335, distance: 149.5
click at [708, 397] on button "close modal" at bounding box center [498, 240] width 997 height 481
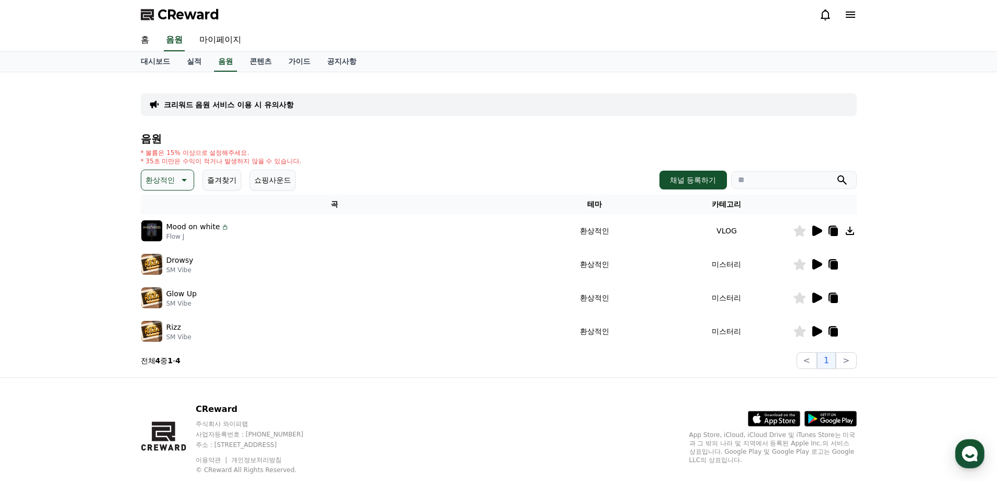
click at [179, 183] on icon at bounding box center [183, 180] width 13 height 13
click at [167, 243] on button "어두운" at bounding box center [157, 237] width 30 height 23
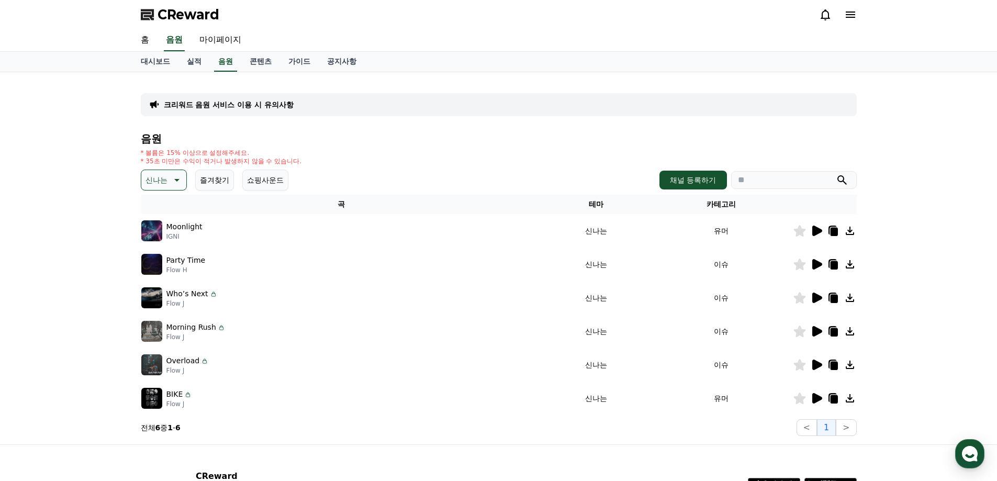
click at [823, 398] on icon at bounding box center [817, 398] width 13 height 13
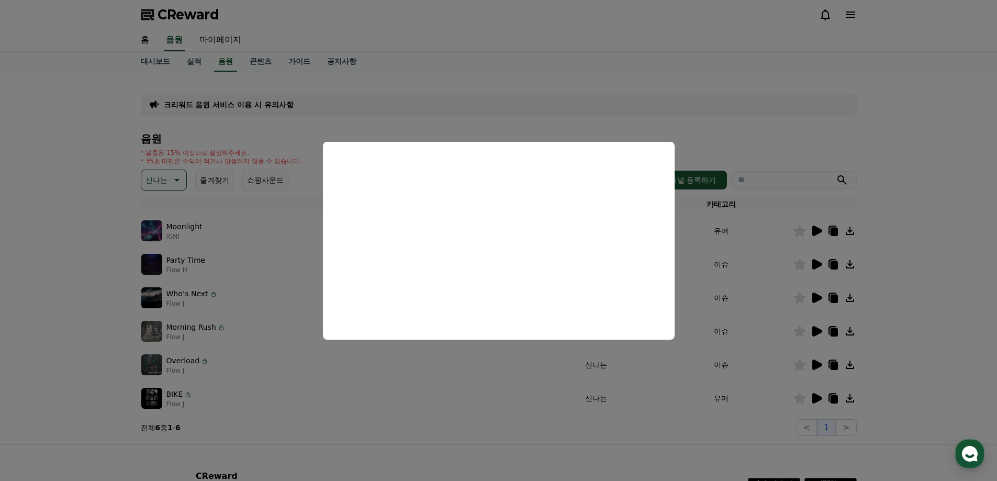
click at [558, 442] on button "close modal" at bounding box center [498, 240] width 997 height 481
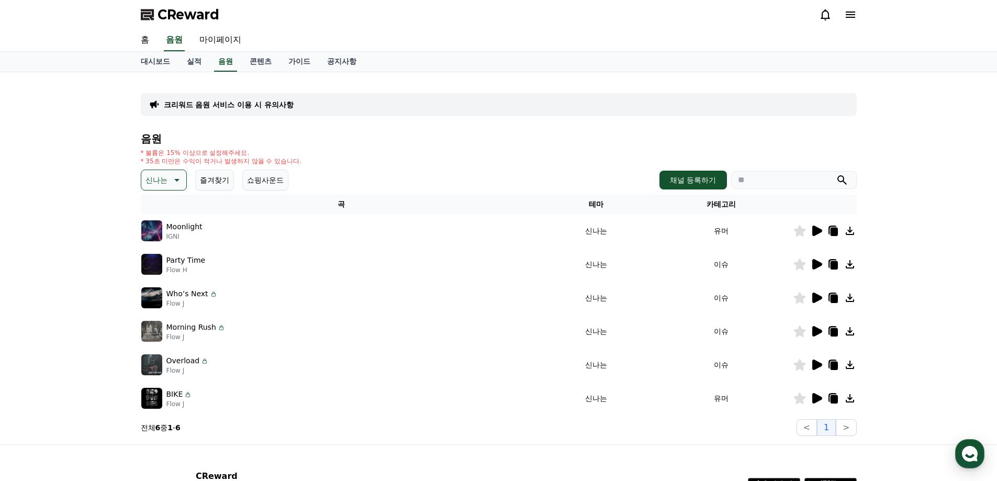
click at [817, 361] on icon at bounding box center [817, 365] width 13 height 13
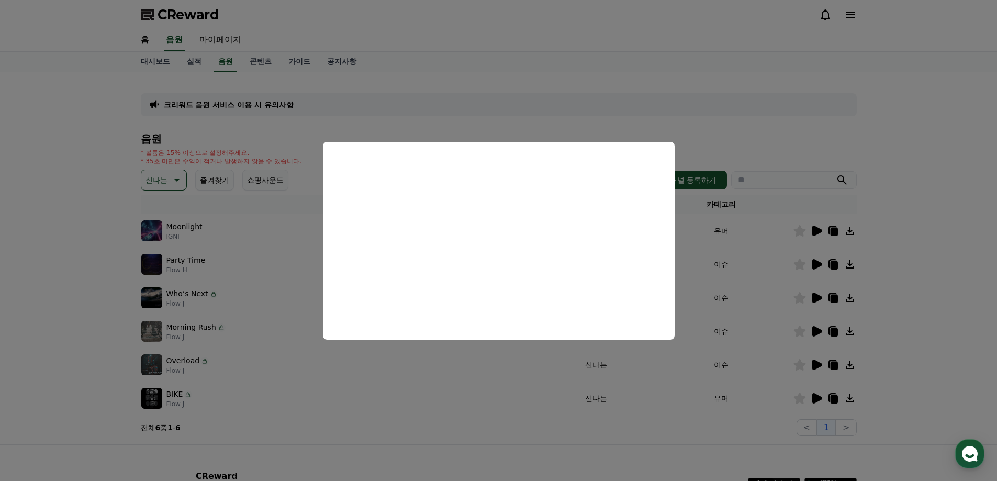
click at [350, 441] on button "close modal" at bounding box center [498, 240] width 997 height 481
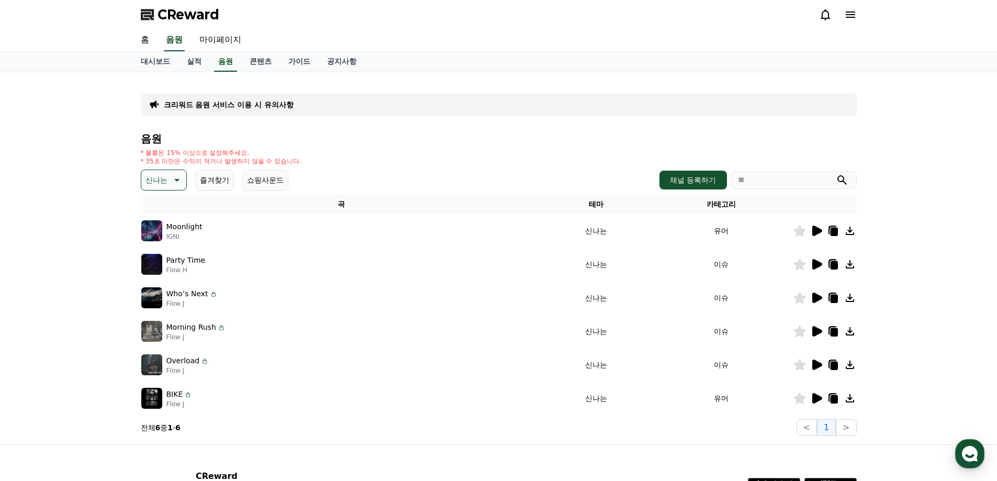
click at [165, 187] on button "신나는" at bounding box center [164, 180] width 46 height 21
click at [156, 243] on button "반전" at bounding box center [153, 241] width 23 height 23
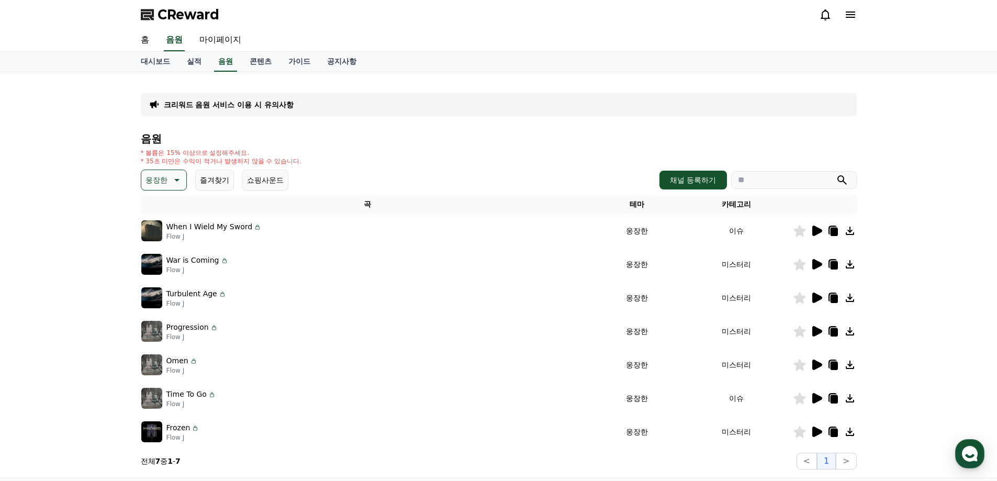
click at [817, 297] on icon at bounding box center [818, 298] width 10 height 10
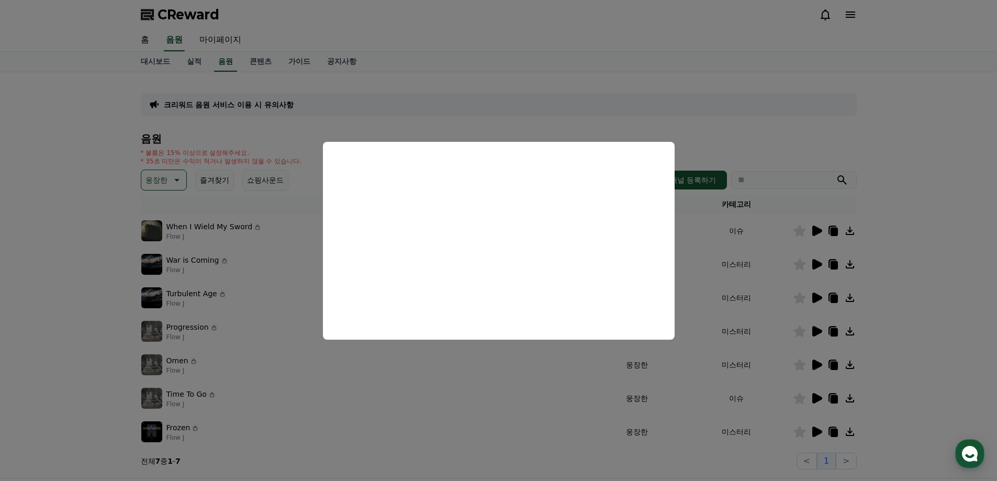
click at [570, 465] on button "close modal" at bounding box center [498, 240] width 997 height 481
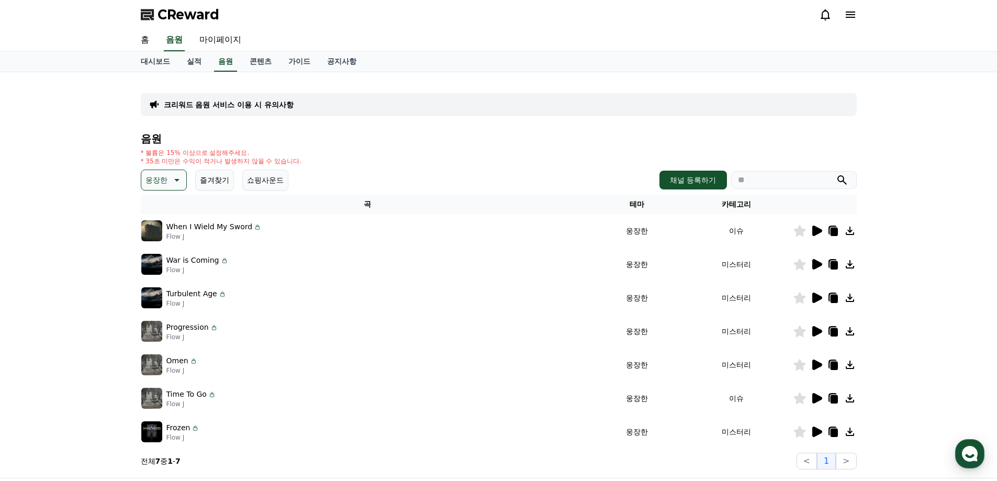
click at [834, 300] on icon at bounding box center [833, 299] width 7 height 8
click at [819, 330] on icon at bounding box center [818, 331] width 10 height 10
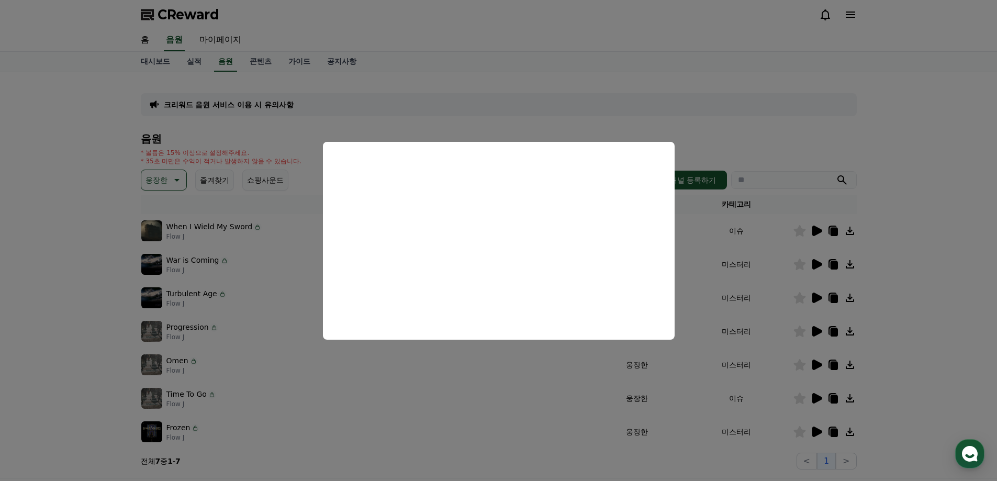
click at [63, 295] on button "close modal" at bounding box center [498, 240] width 997 height 481
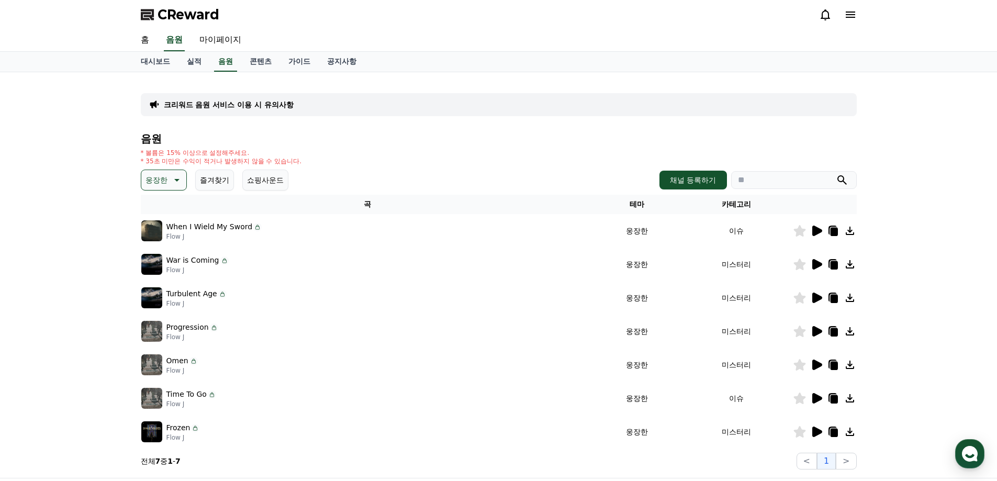
click at [175, 177] on icon at bounding box center [176, 180] width 13 height 13
click at [169, 244] on button "드라마틱" at bounding box center [161, 243] width 38 height 23
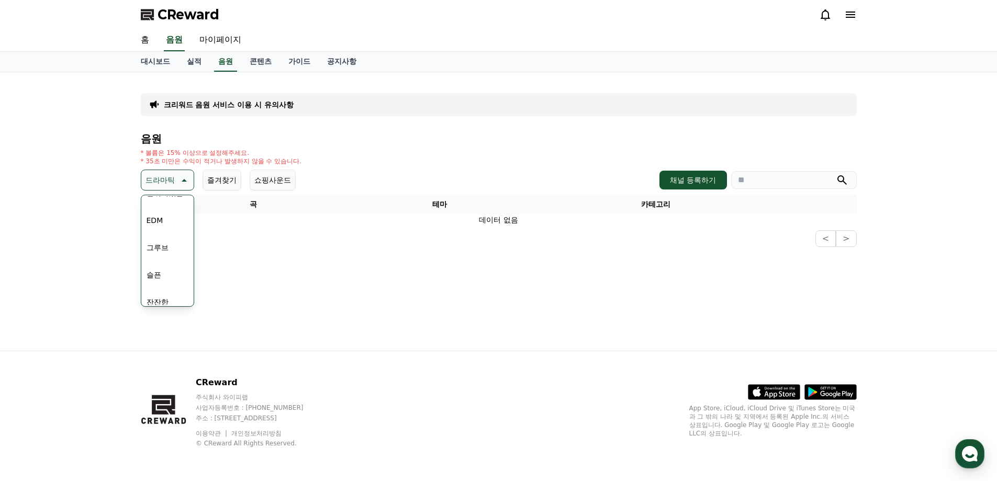
scroll to position [262, 0]
click at [165, 244] on button "분위기있는" at bounding box center [164, 245] width 45 height 23
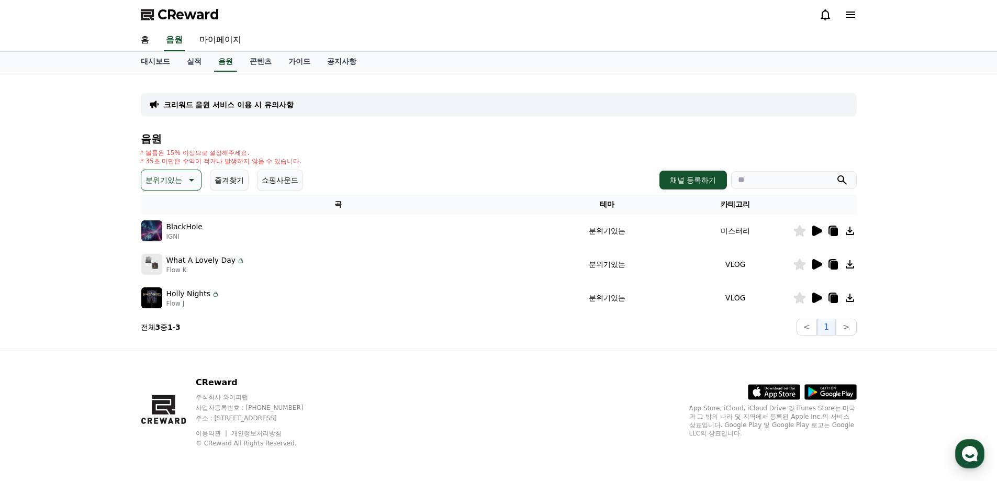
click at [818, 233] on icon at bounding box center [818, 231] width 10 height 10
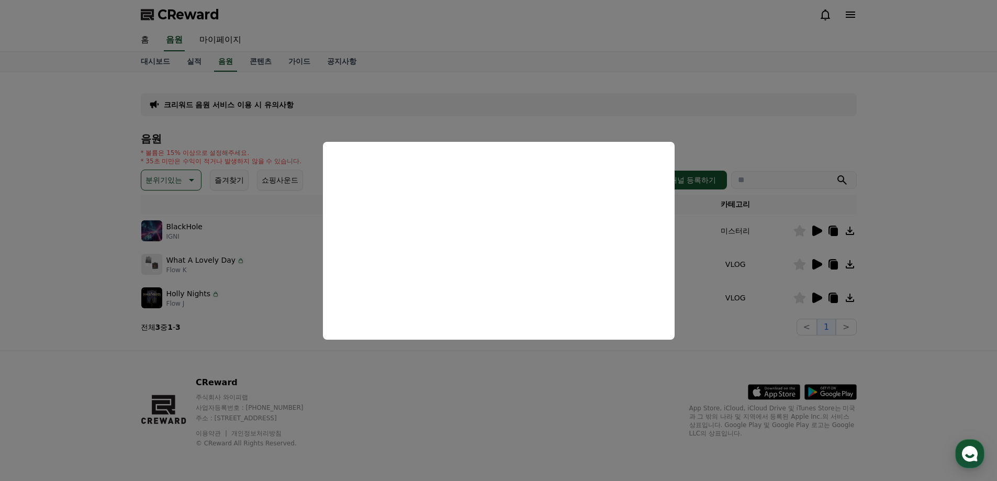
click at [618, 394] on button "close modal" at bounding box center [498, 240] width 997 height 481
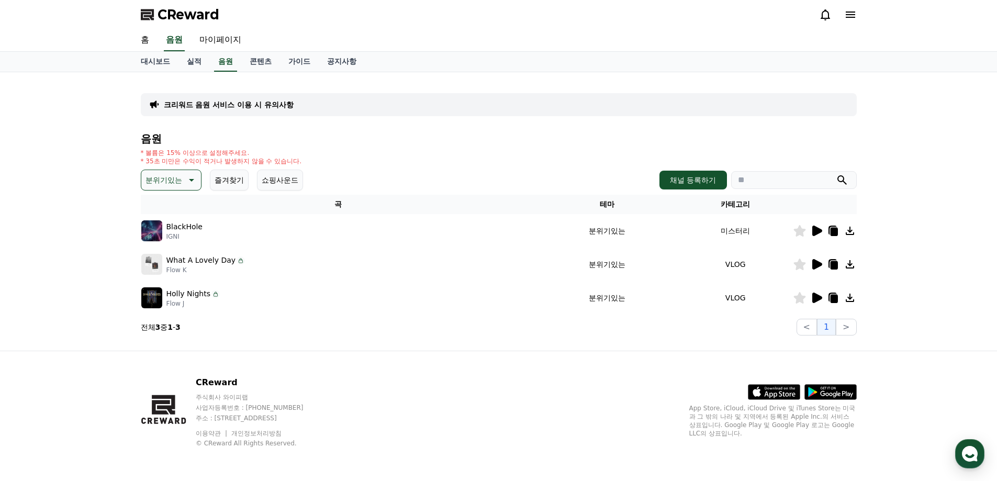
click at [813, 265] on icon at bounding box center [818, 264] width 10 height 10
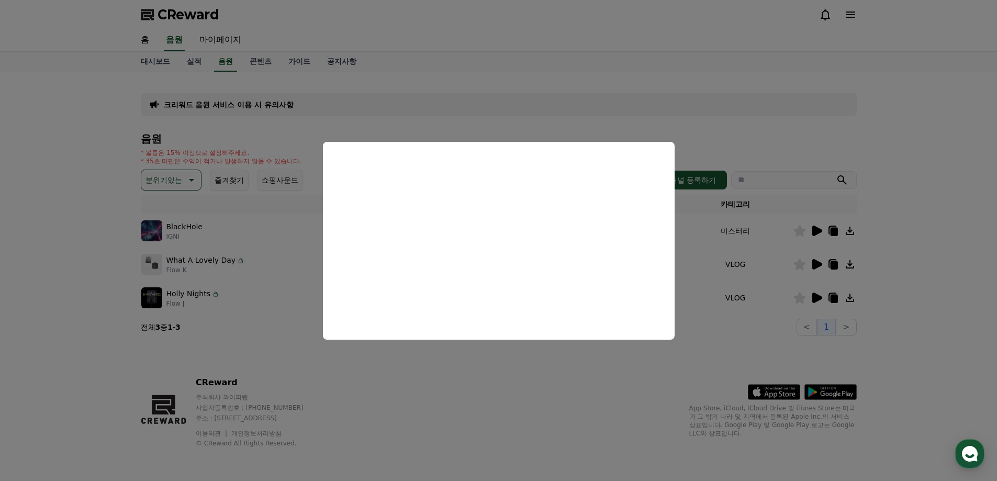
drag, startPoint x: 508, startPoint y: 382, endPoint x: 754, endPoint y: 303, distance: 258.5
click at [509, 382] on button "close modal" at bounding box center [498, 240] width 997 height 481
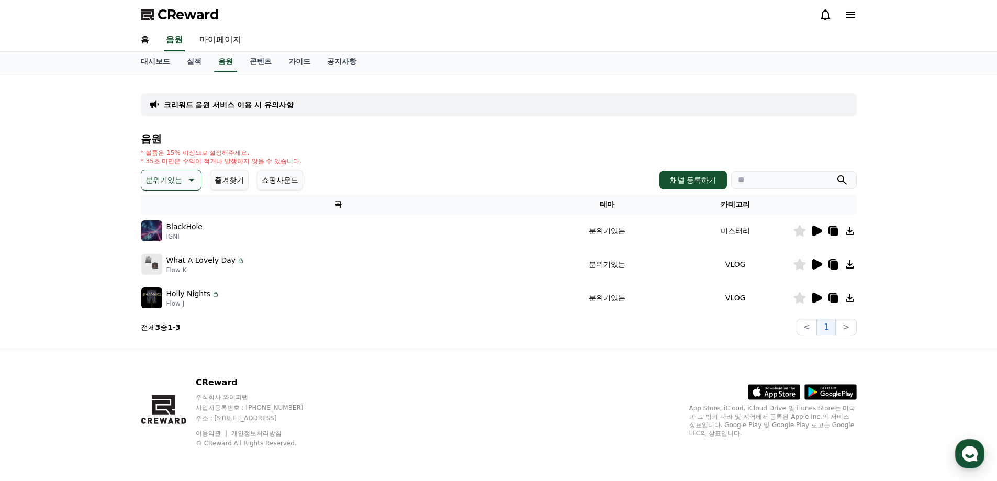
click at [817, 297] on icon at bounding box center [818, 298] width 10 height 10
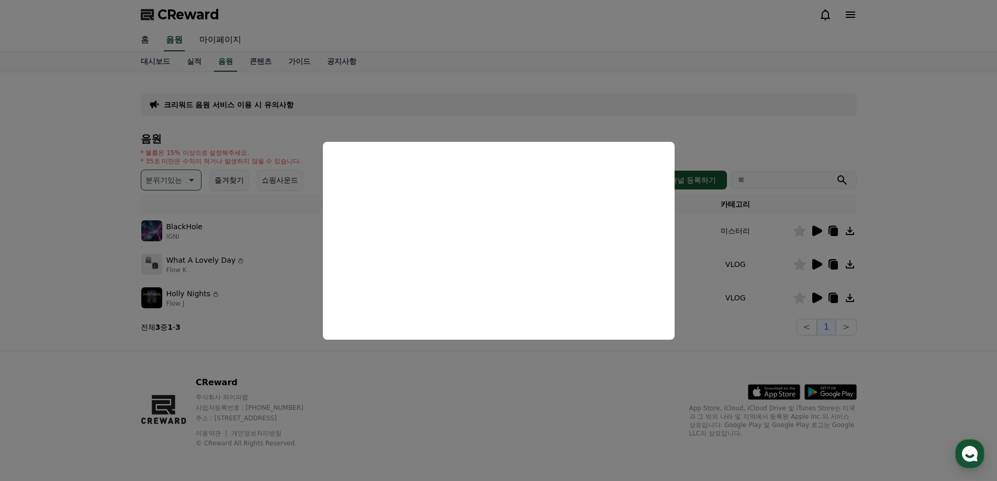
click at [485, 361] on button "close modal" at bounding box center [498, 240] width 997 height 481
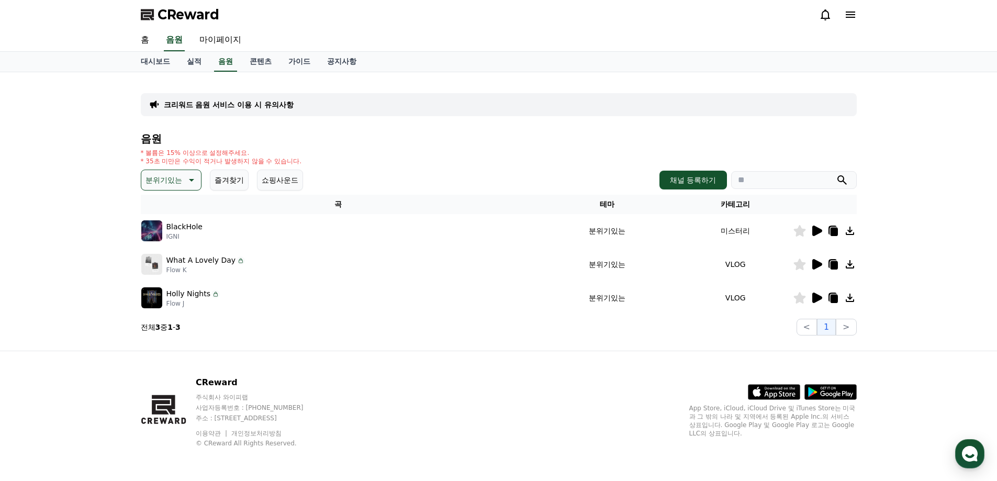
click at [185, 186] on button "분위기있는" at bounding box center [171, 180] width 61 height 21
click at [161, 275] on button "EDM" at bounding box center [154, 272] width 25 height 23
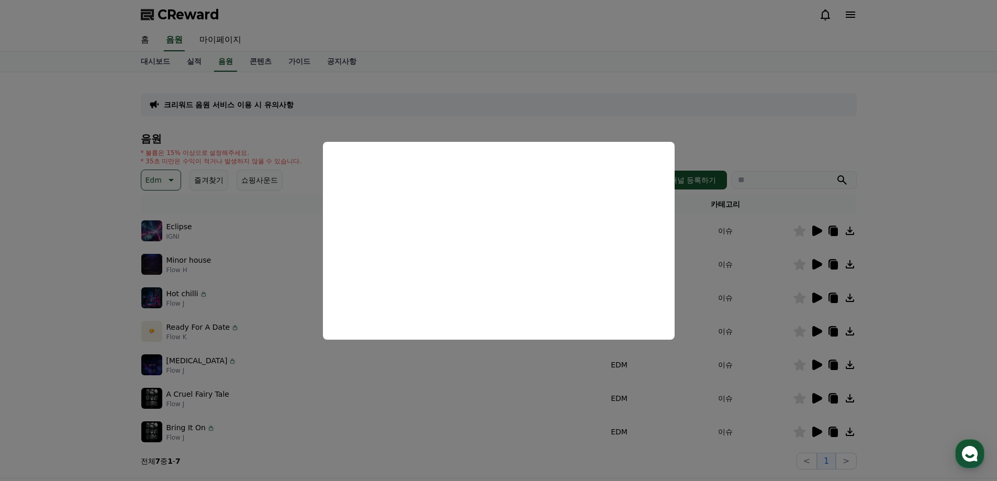
click at [816, 266] on button "close modal" at bounding box center [498, 240] width 997 height 481
click at [816, 266] on icon at bounding box center [818, 264] width 10 height 10
drag, startPoint x: 430, startPoint y: 426, endPoint x: 433, endPoint y: 420, distance: 5.9
click at [430, 426] on button "close modal" at bounding box center [498, 240] width 997 height 481
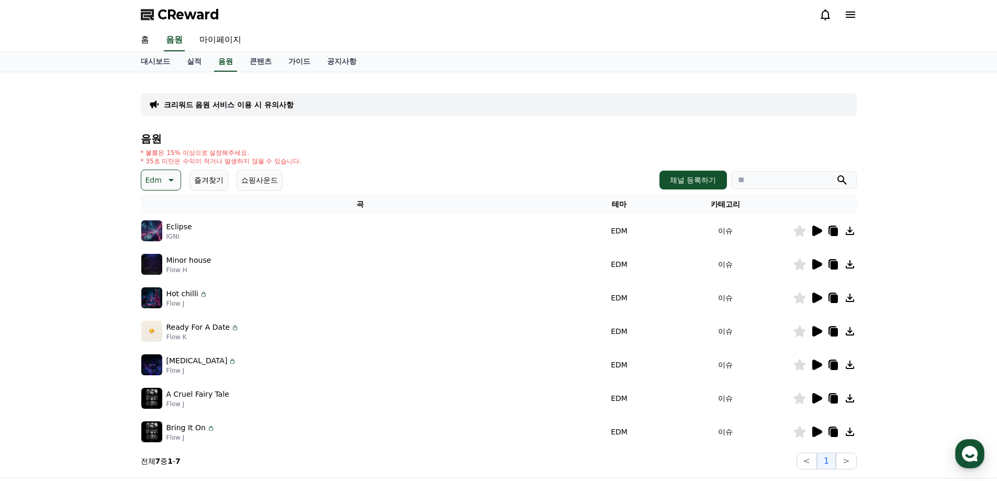
click at [818, 303] on icon at bounding box center [817, 298] width 13 height 13
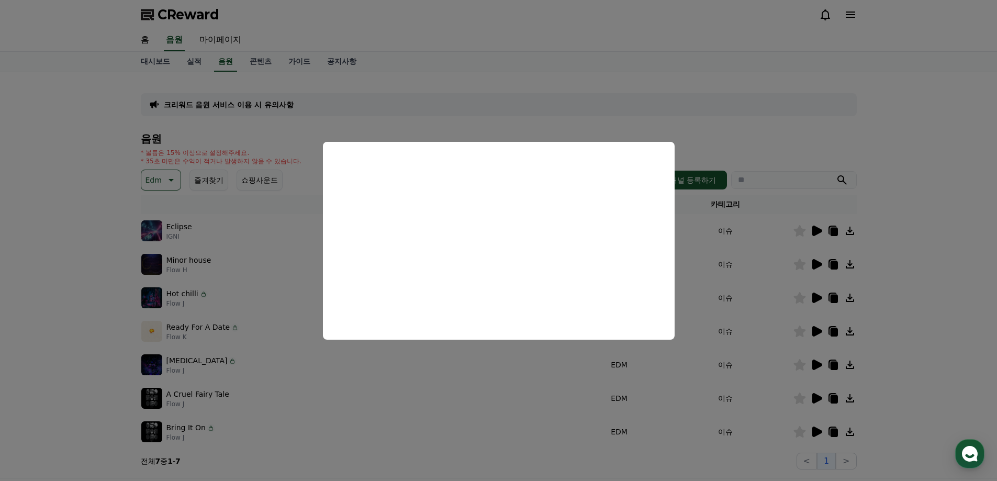
click at [501, 435] on button "close modal" at bounding box center [498, 240] width 997 height 481
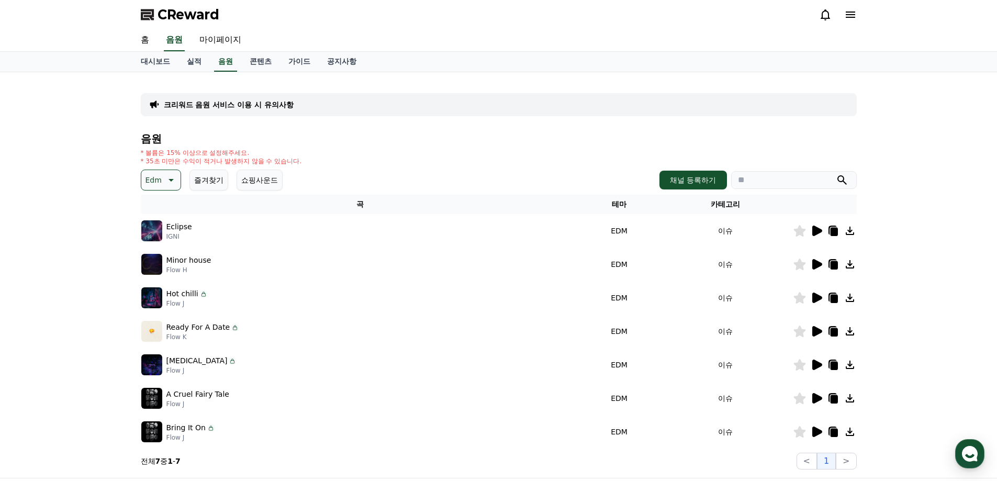
click at [822, 335] on icon at bounding box center [817, 331] width 13 height 13
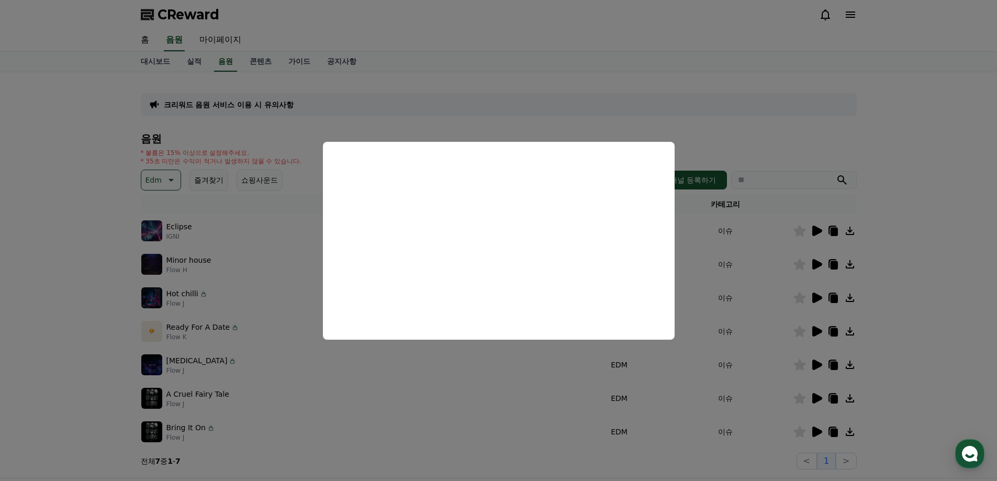
click at [511, 416] on button "close modal" at bounding box center [498, 240] width 997 height 481
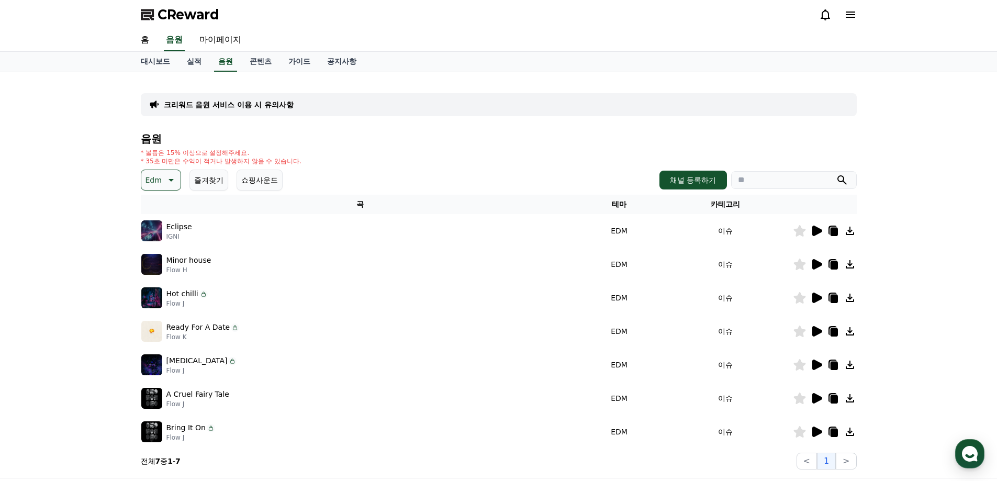
click at [817, 365] on icon at bounding box center [818, 365] width 10 height 10
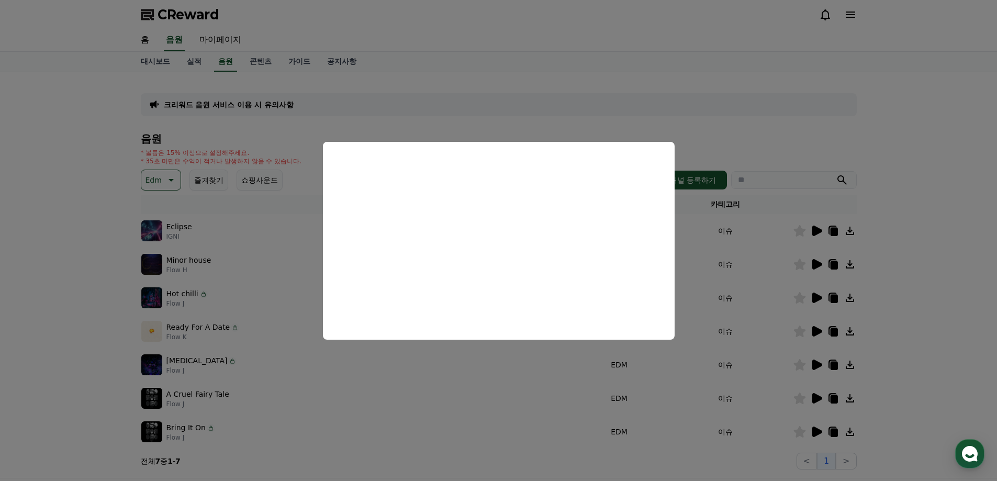
click at [439, 390] on button "close modal" at bounding box center [498, 240] width 997 height 481
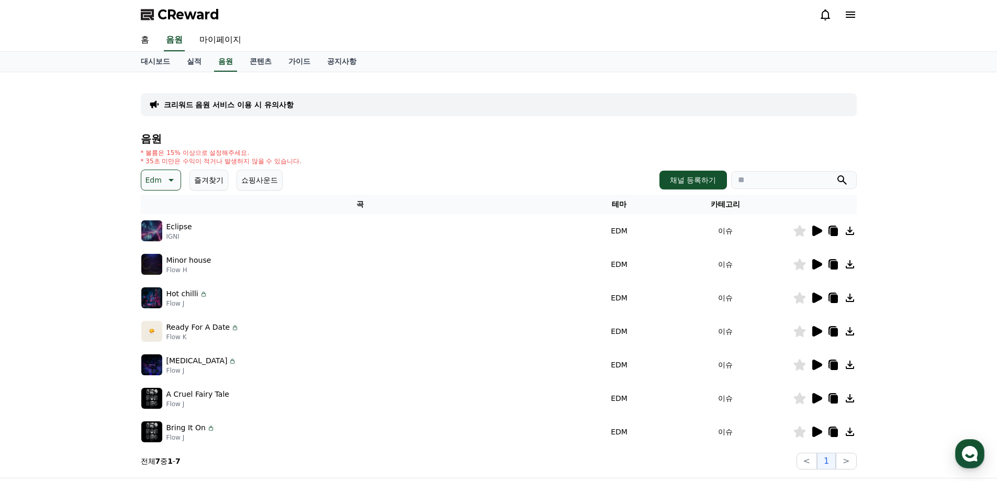
click at [819, 270] on icon at bounding box center [817, 264] width 13 height 13
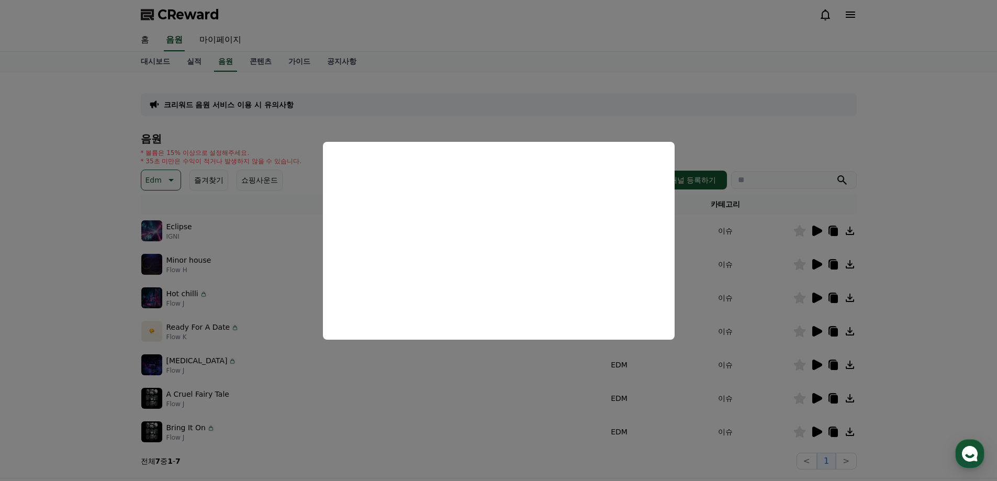
click at [918, 158] on button "close modal" at bounding box center [498, 240] width 997 height 481
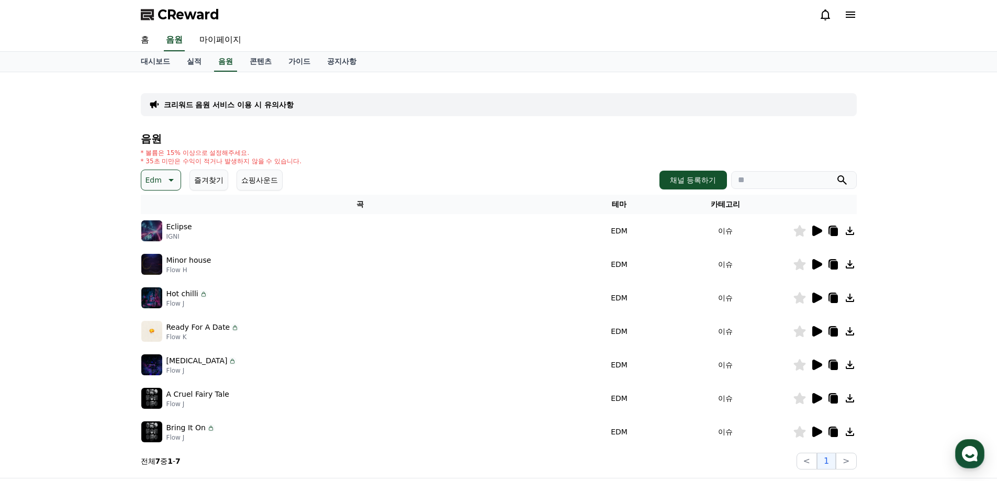
click at [818, 326] on icon at bounding box center [817, 331] width 13 height 13
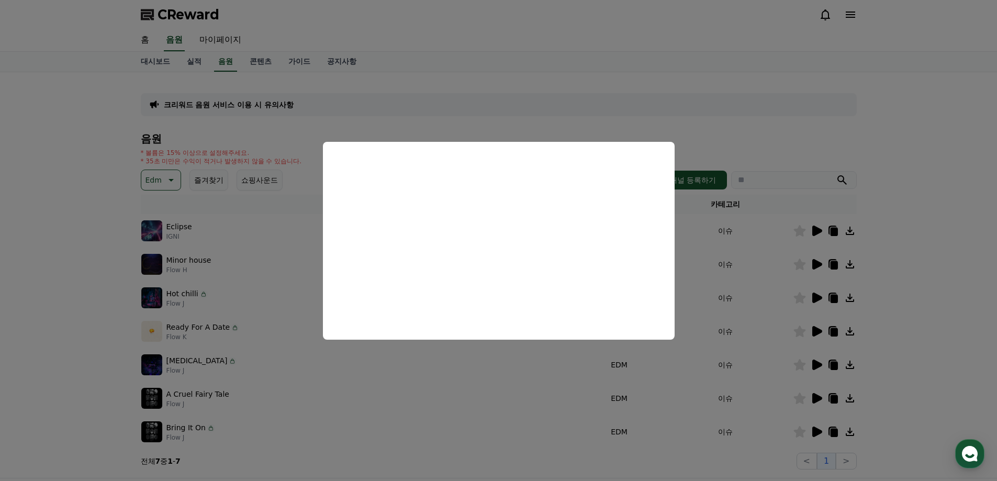
click at [776, 435] on button "close modal" at bounding box center [498, 240] width 997 height 481
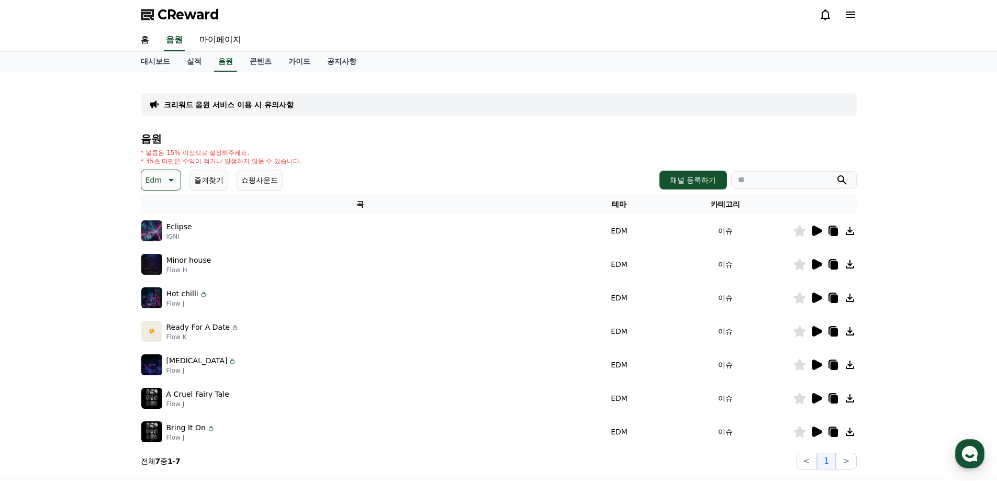
click at [818, 432] on icon at bounding box center [818, 432] width 10 height 10
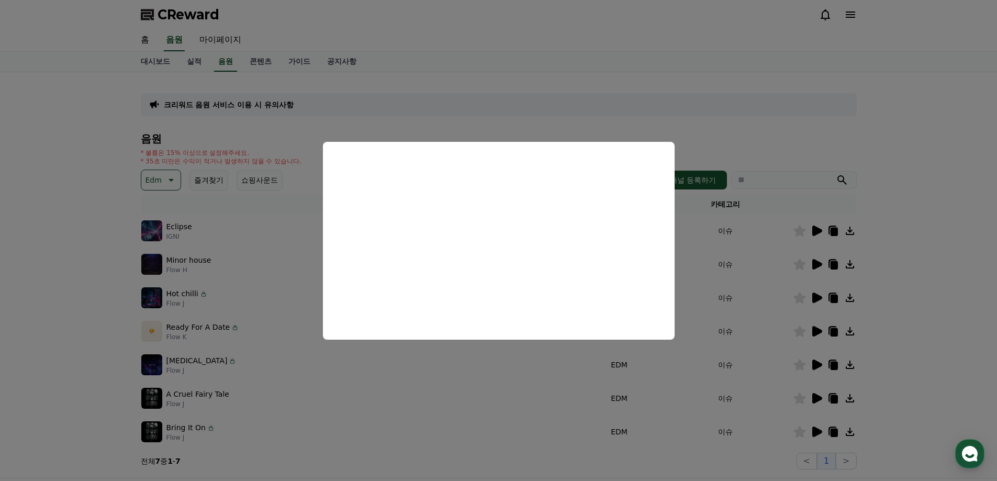
drag, startPoint x: 261, startPoint y: 331, endPoint x: 257, endPoint y: 319, distance: 12.8
click at [261, 331] on button "close modal" at bounding box center [498, 240] width 997 height 481
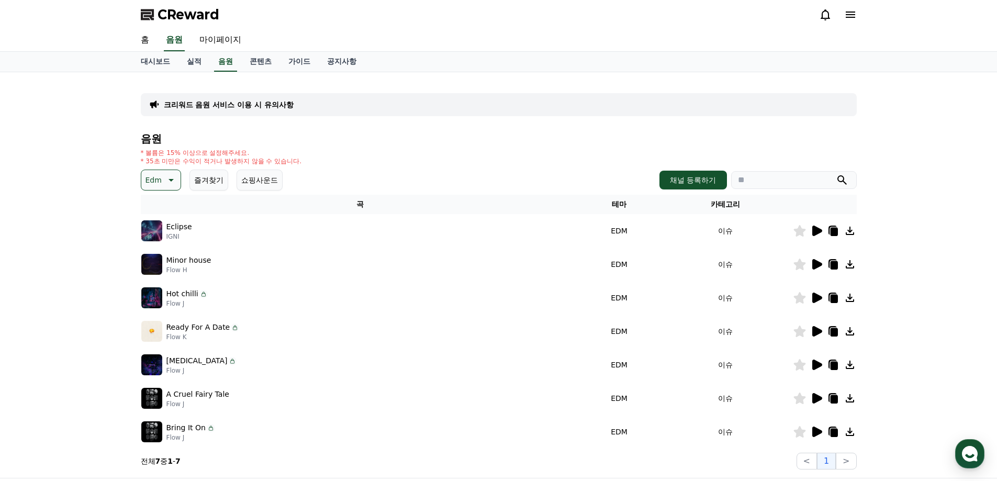
click at [158, 184] on p "Edm" at bounding box center [154, 180] width 16 height 15
